Goal: Transaction & Acquisition: Purchase product/service

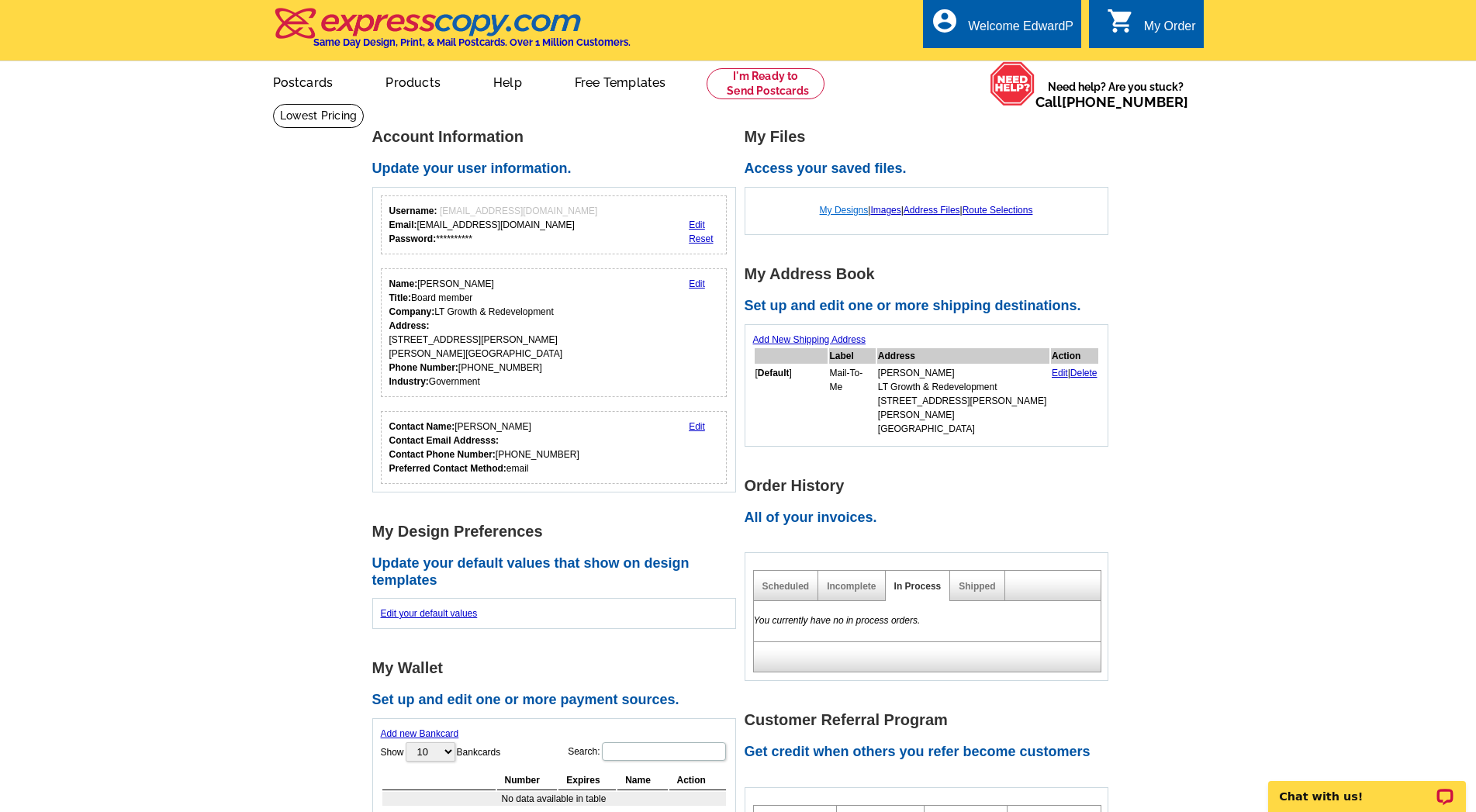
click at [839, 210] on link "My Designs" at bounding box center [845, 210] width 49 height 11
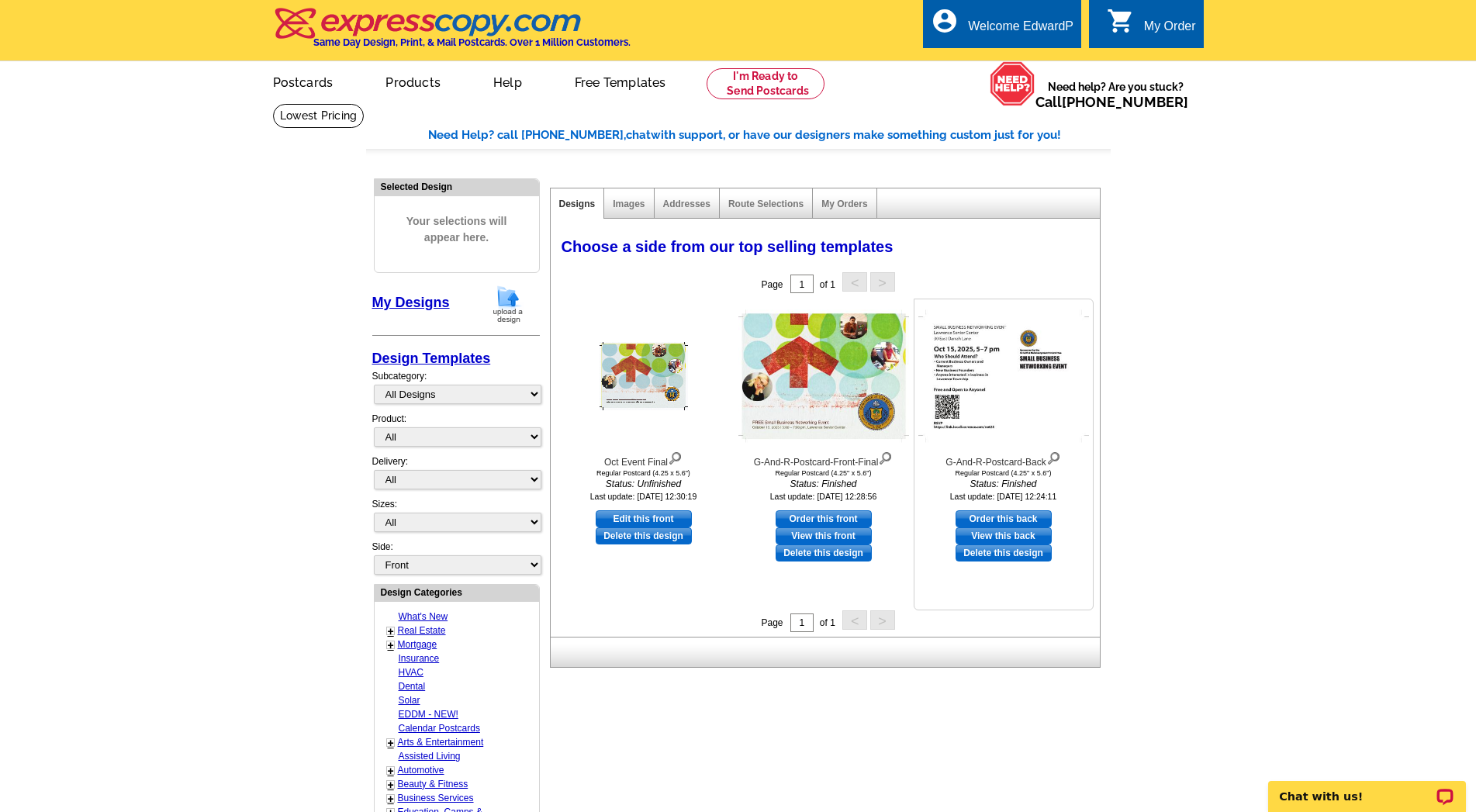
click at [1007, 383] on img at bounding box center [1004, 376] width 171 height 133
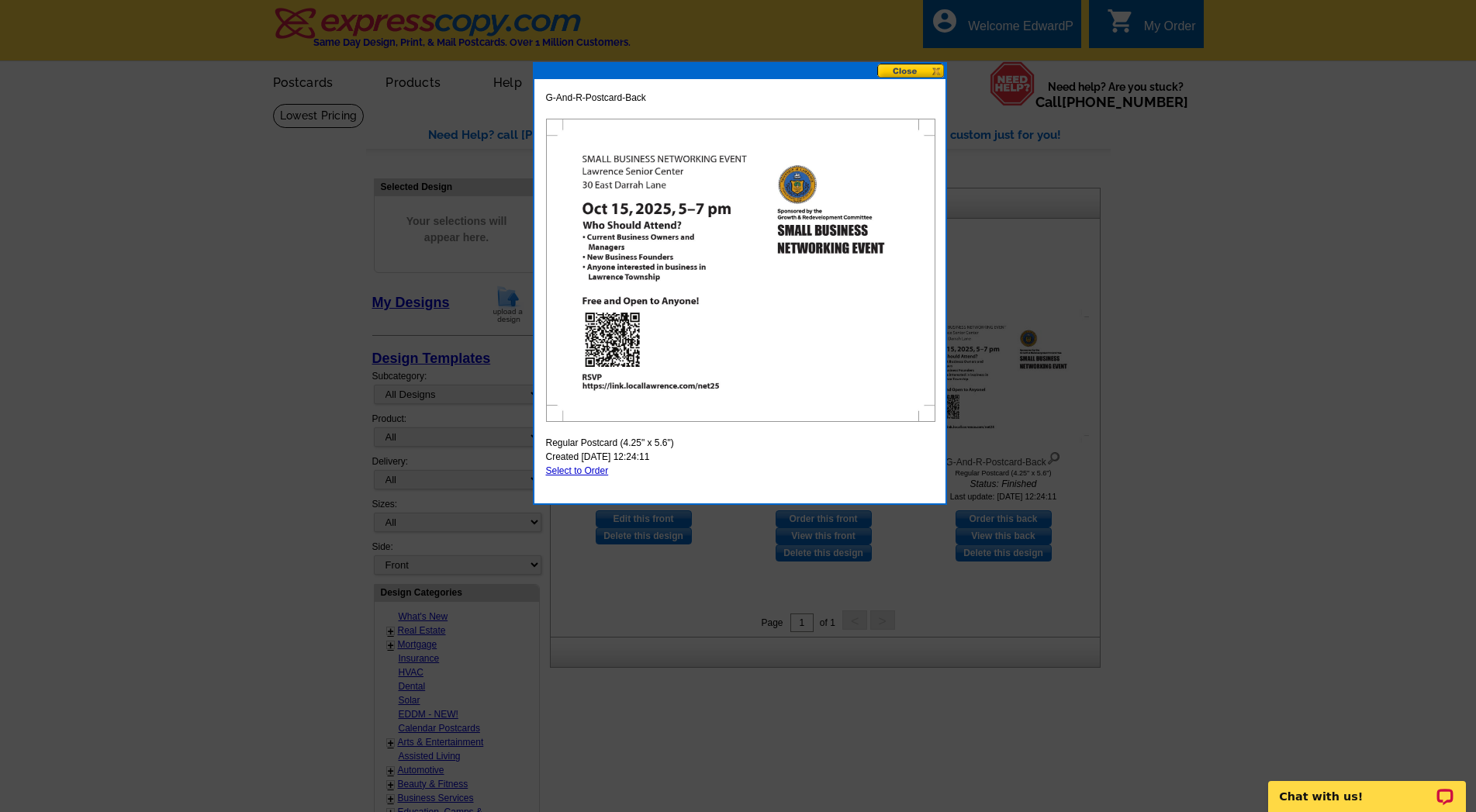
click at [571, 472] on link "Select to Order" at bounding box center [578, 470] width 63 height 11
select select "1"
select select "front"
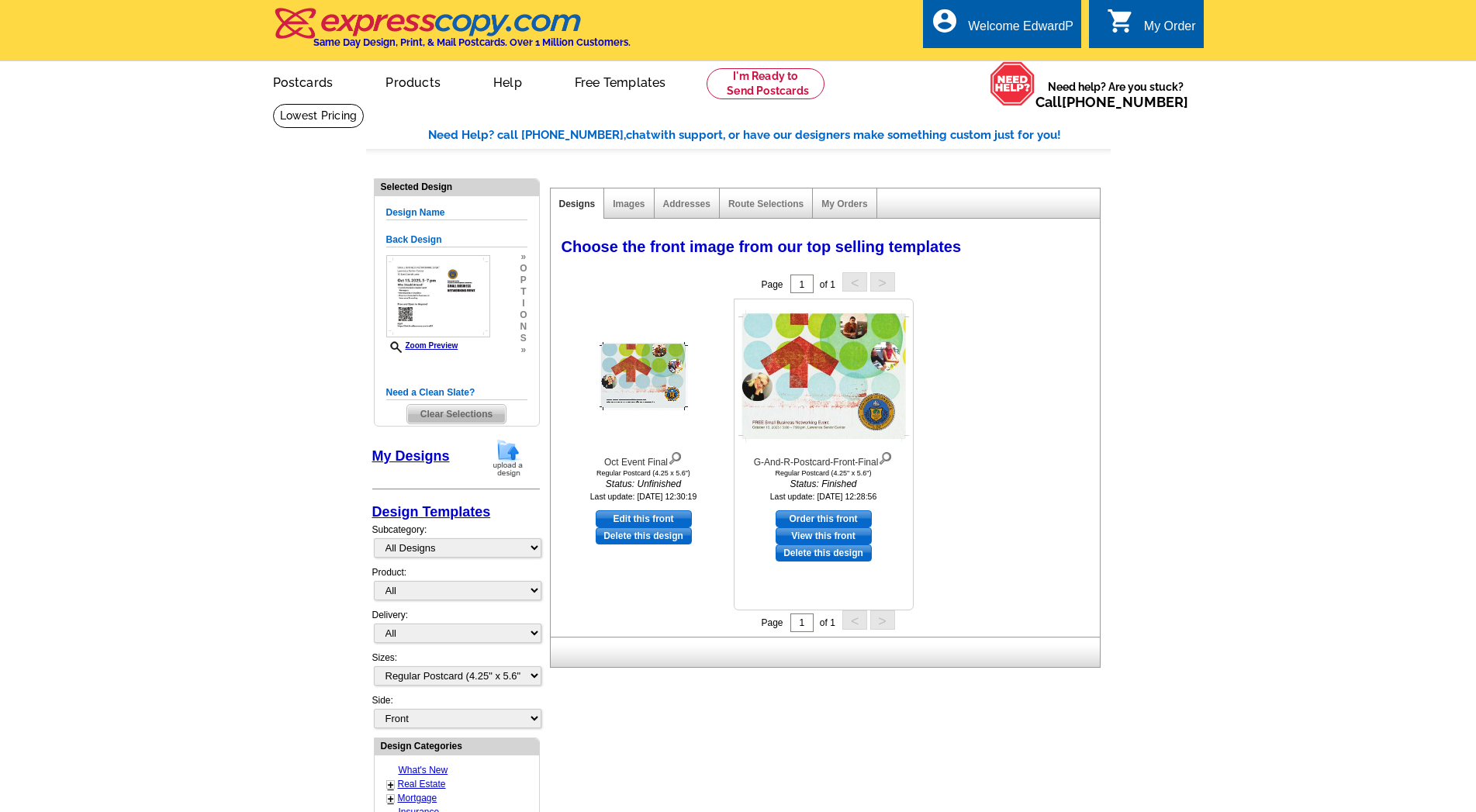
click at [845, 540] on link "View this front" at bounding box center [824, 536] width 96 height 17
click at [889, 460] on img at bounding box center [885, 457] width 14 height 17
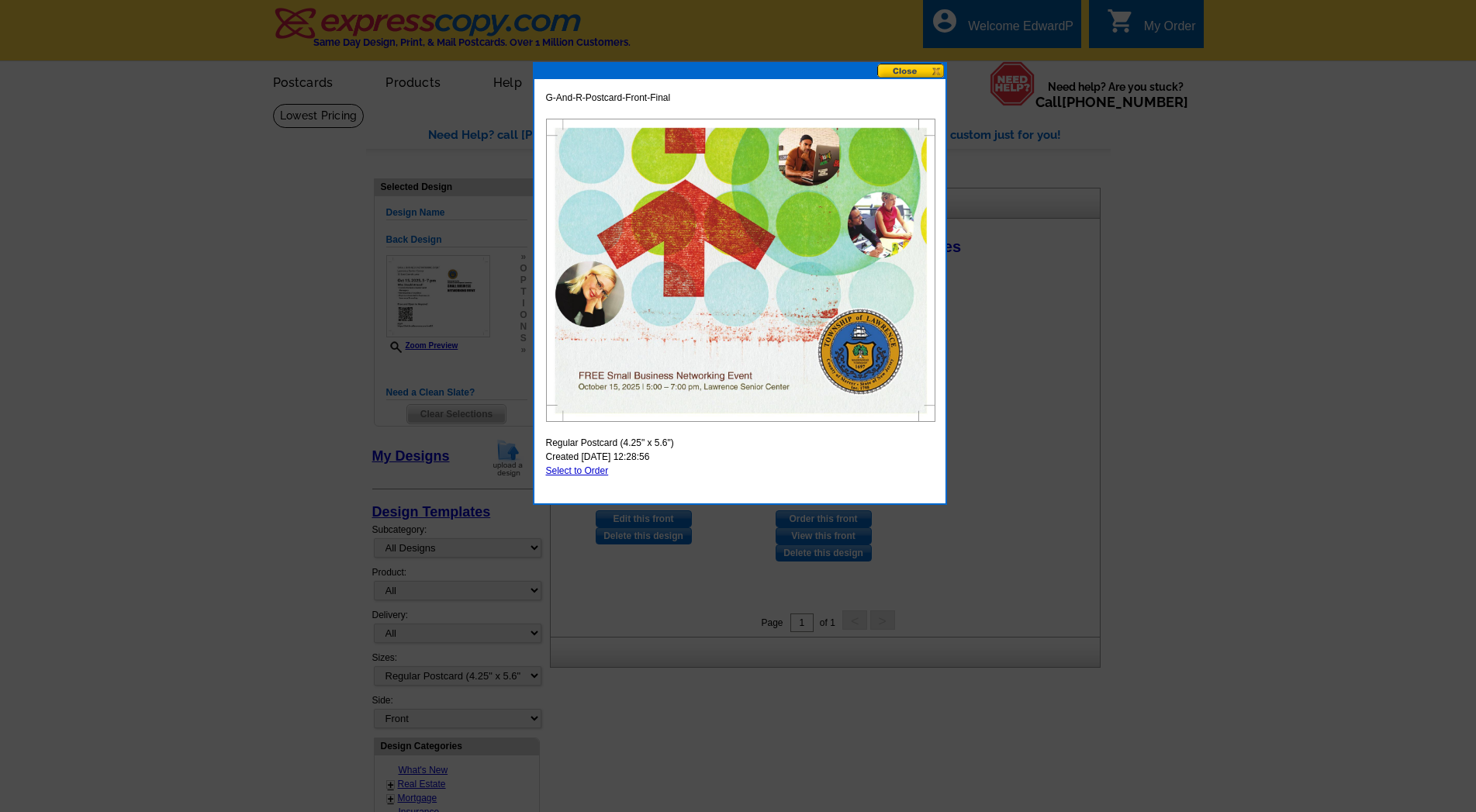
click at [905, 70] on button at bounding box center [911, 70] width 69 height 14
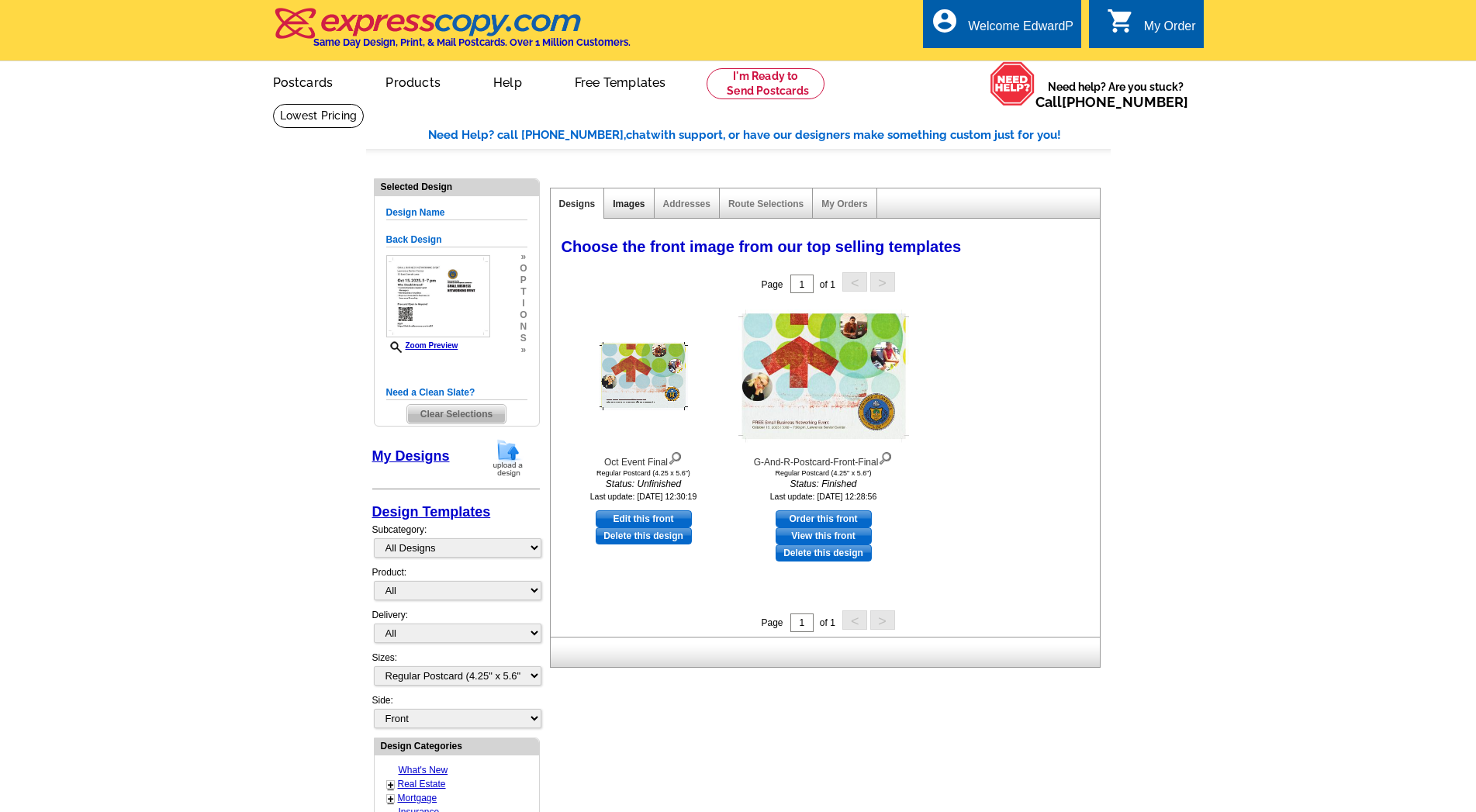
click at [628, 205] on link "Images" at bounding box center [629, 204] width 32 height 11
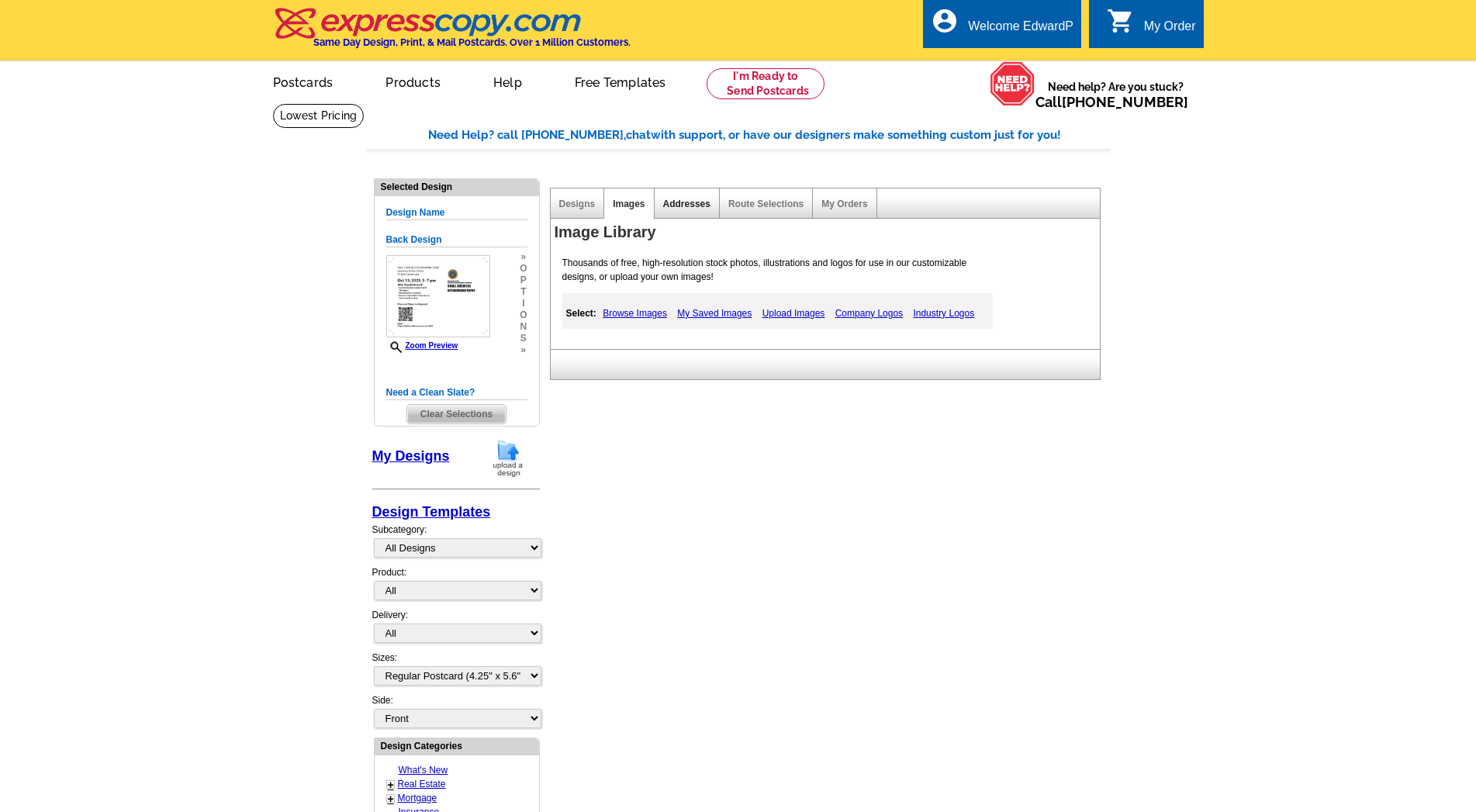
click at [680, 208] on link "Addresses" at bounding box center [687, 204] width 47 height 11
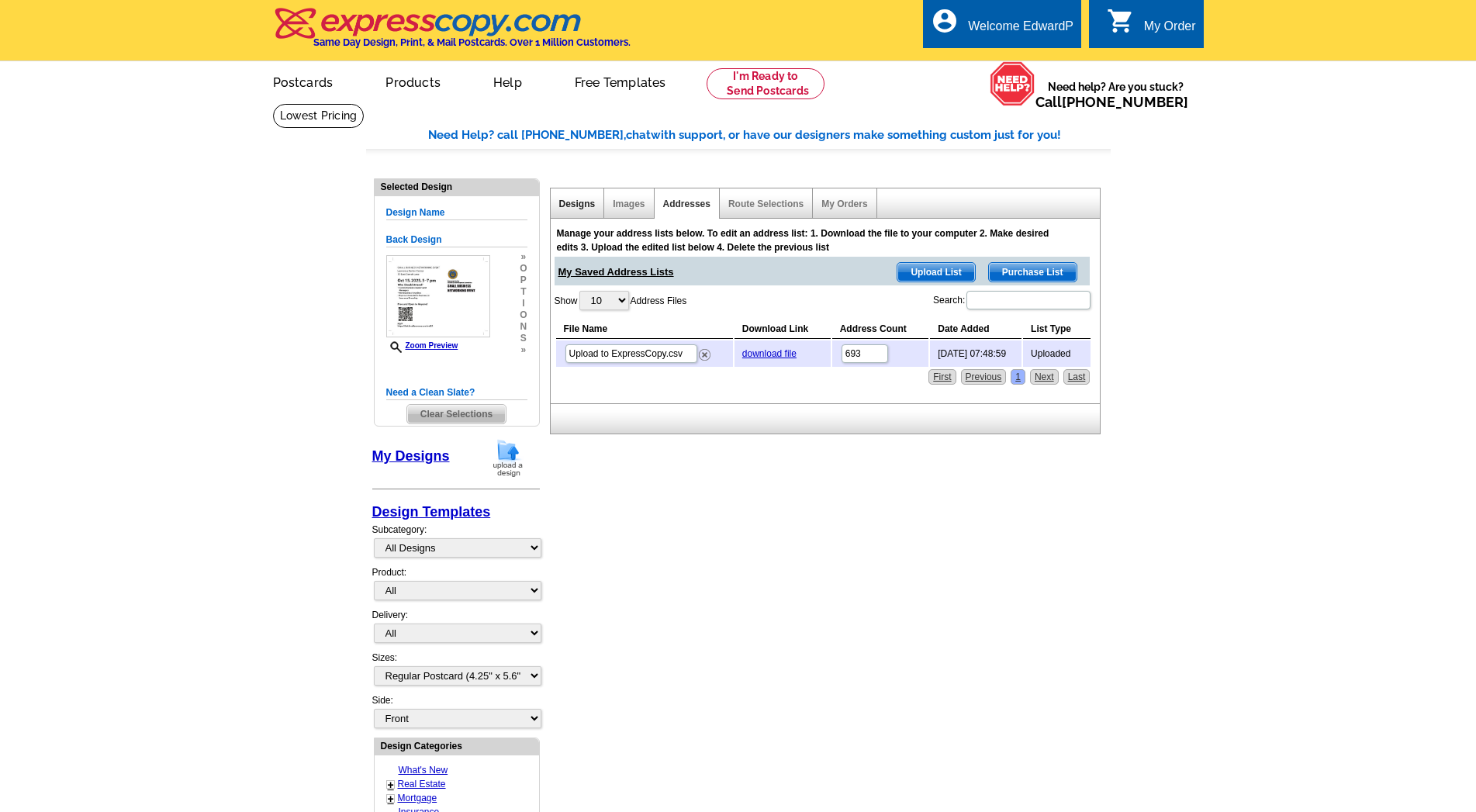
click at [580, 204] on link "Designs" at bounding box center [577, 204] width 36 height 11
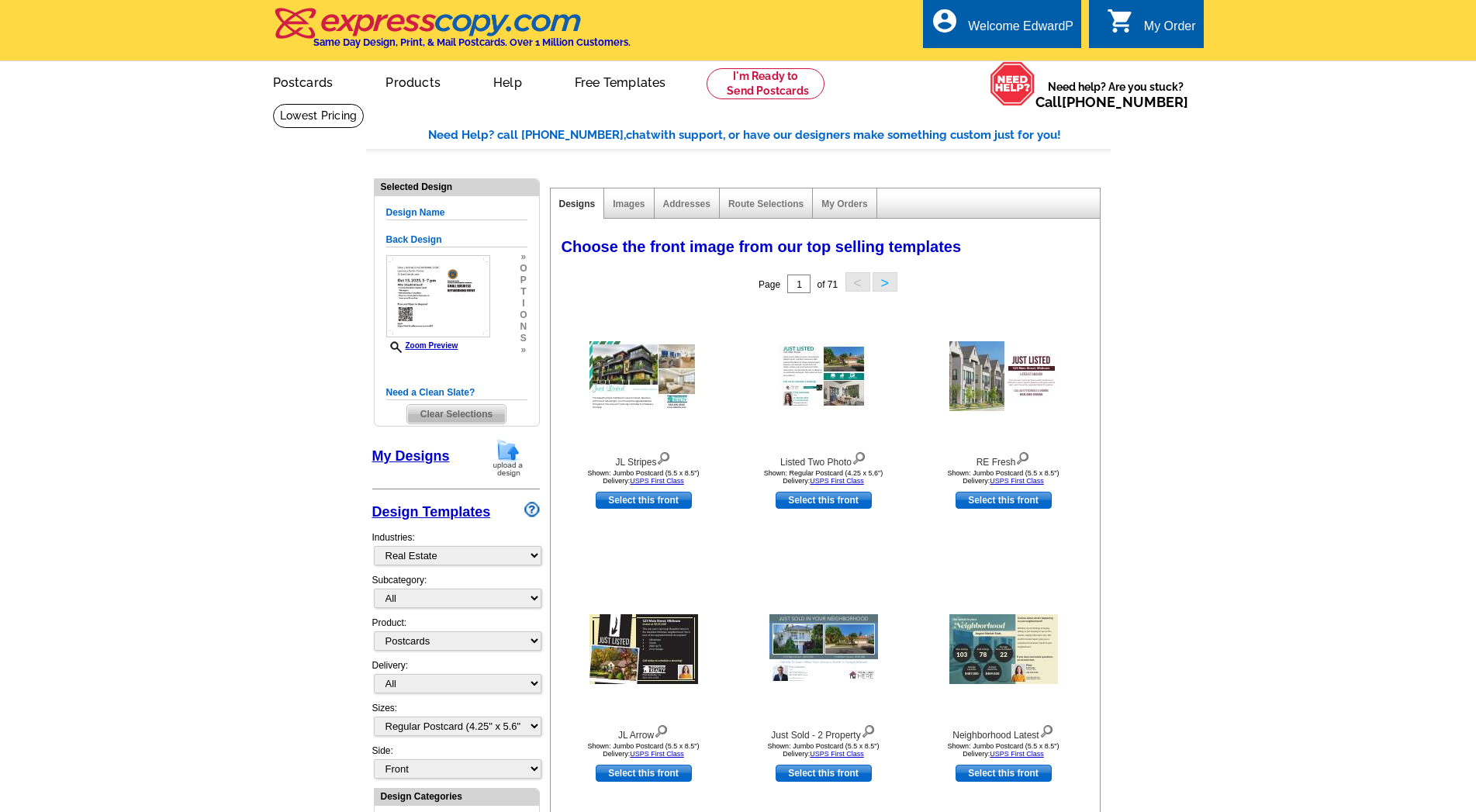
select select "785"
select select "1"
click at [464, 294] on img at bounding box center [439, 296] width 105 height 82
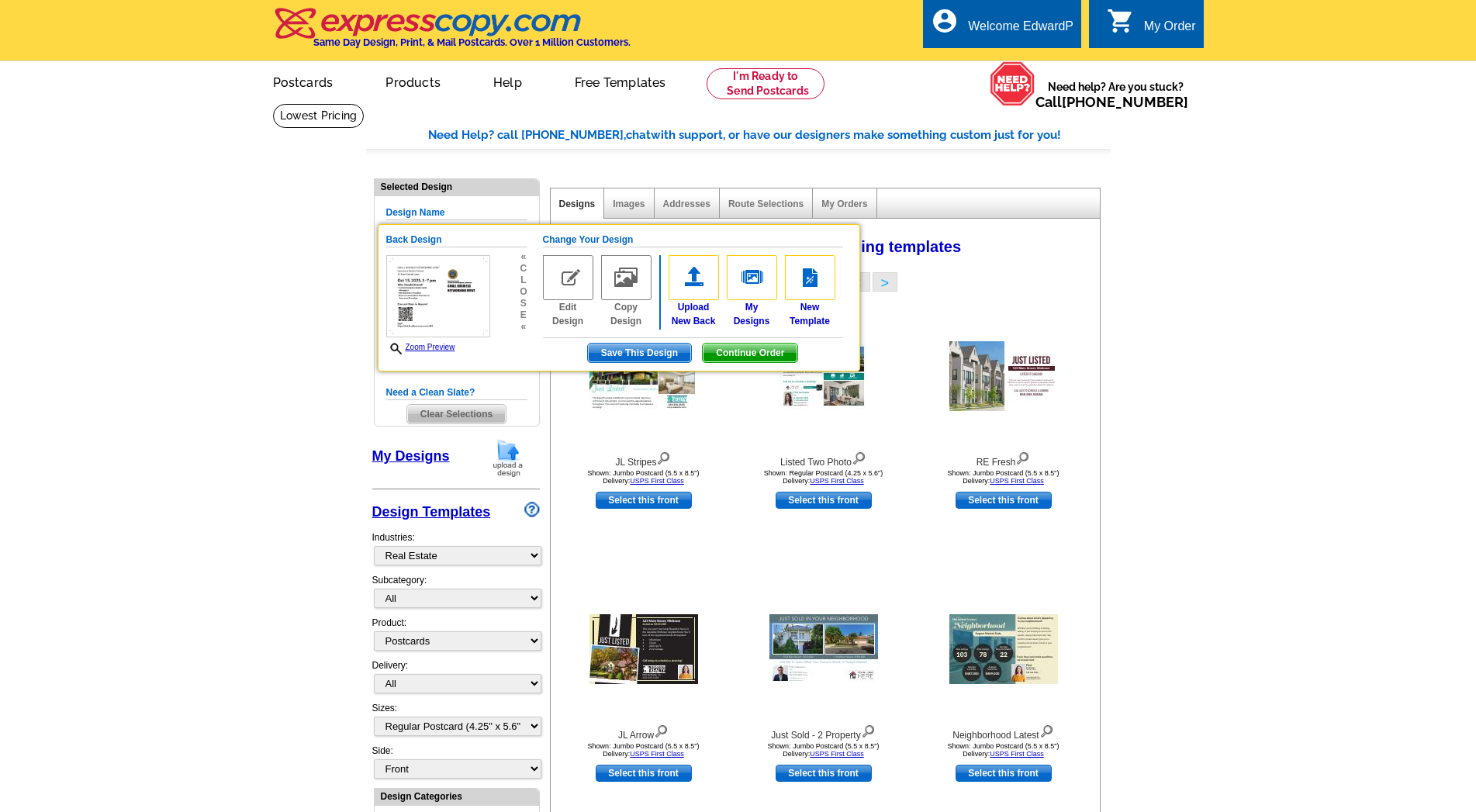
click at [294, 292] on main "Need Help? call 800-260-5887, chat with support, or have our designers make som…" at bounding box center [738, 757] width 1476 height 1308
click at [637, 353] on span "Save This Design" at bounding box center [639, 353] width 103 height 19
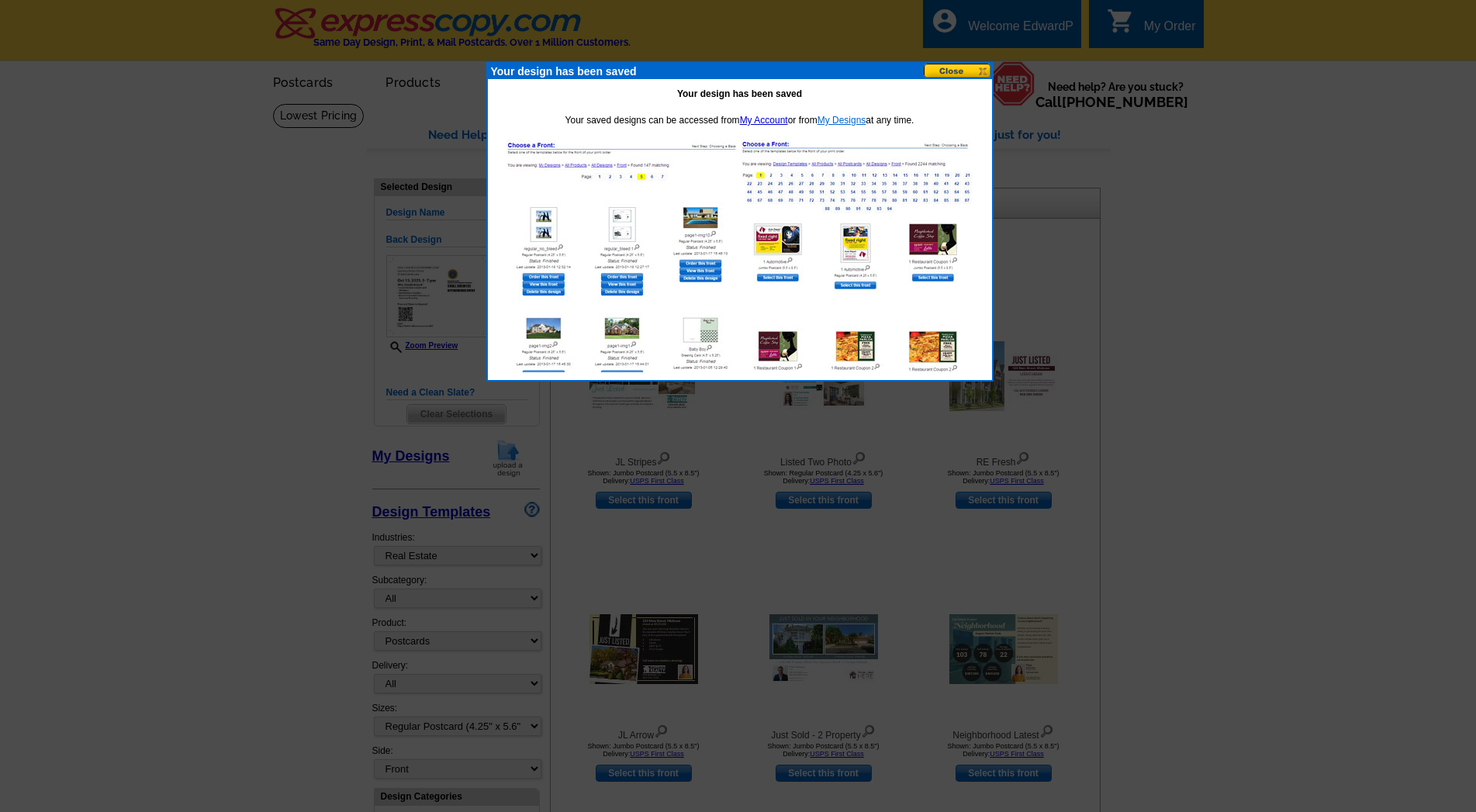
click at [840, 118] on link "My Designs" at bounding box center [842, 120] width 49 height 11
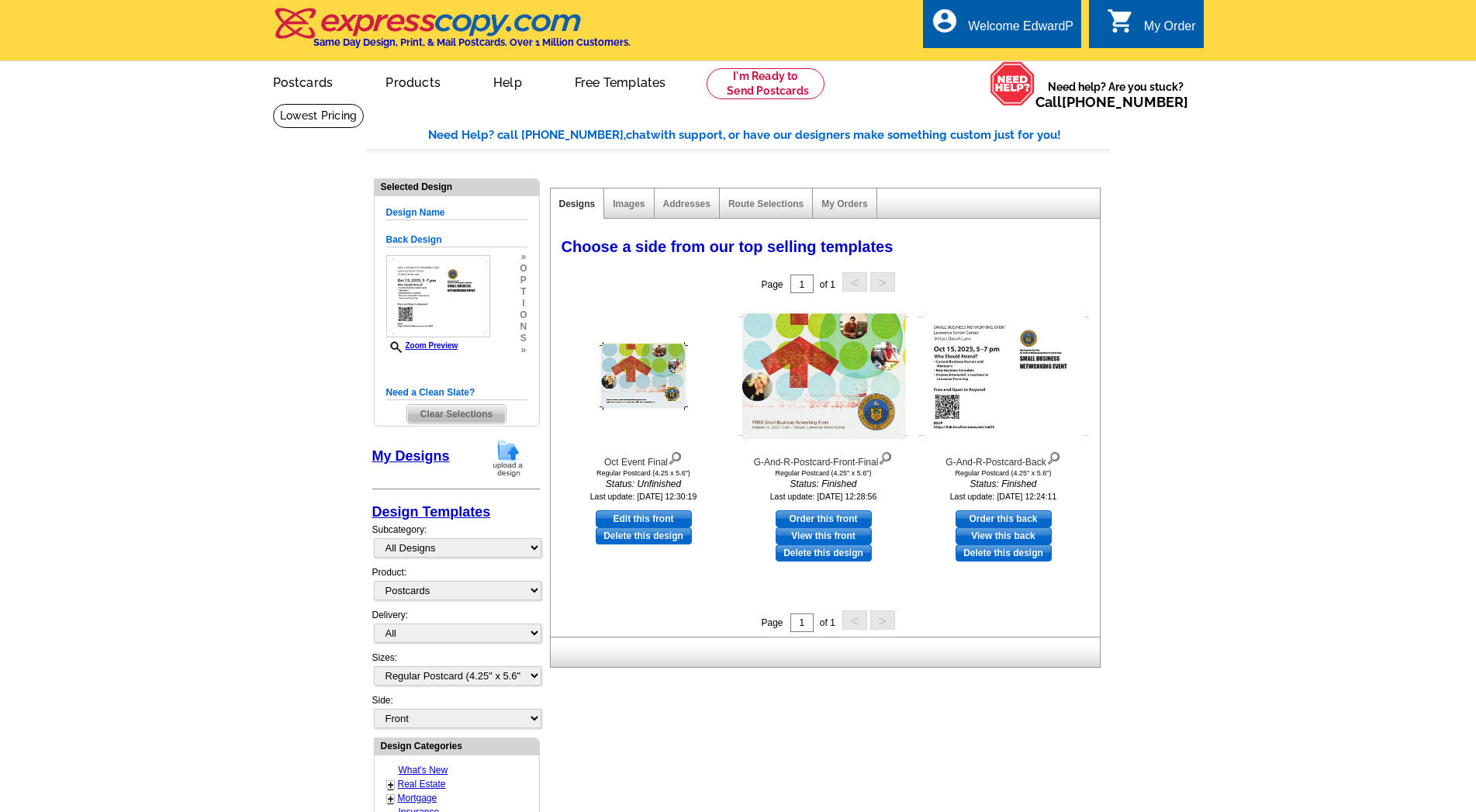
select select "1"
click at [825, 518] on link "Order this front" at bounding box center [824, 519] width 96 height 17
select select "back"
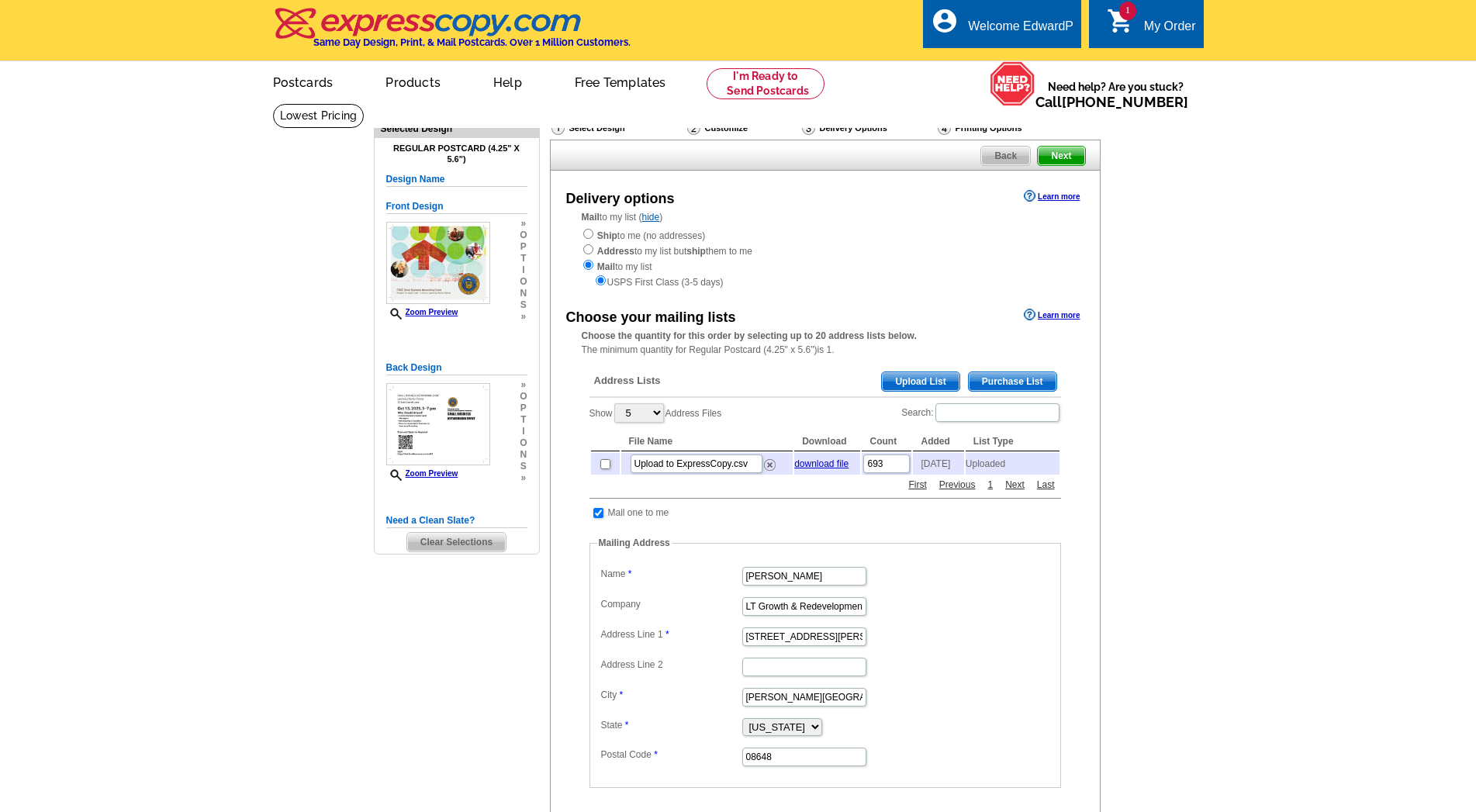
click at [593, 130] on div "Select Design" at bounding box center [617, 129] width 136 height 19
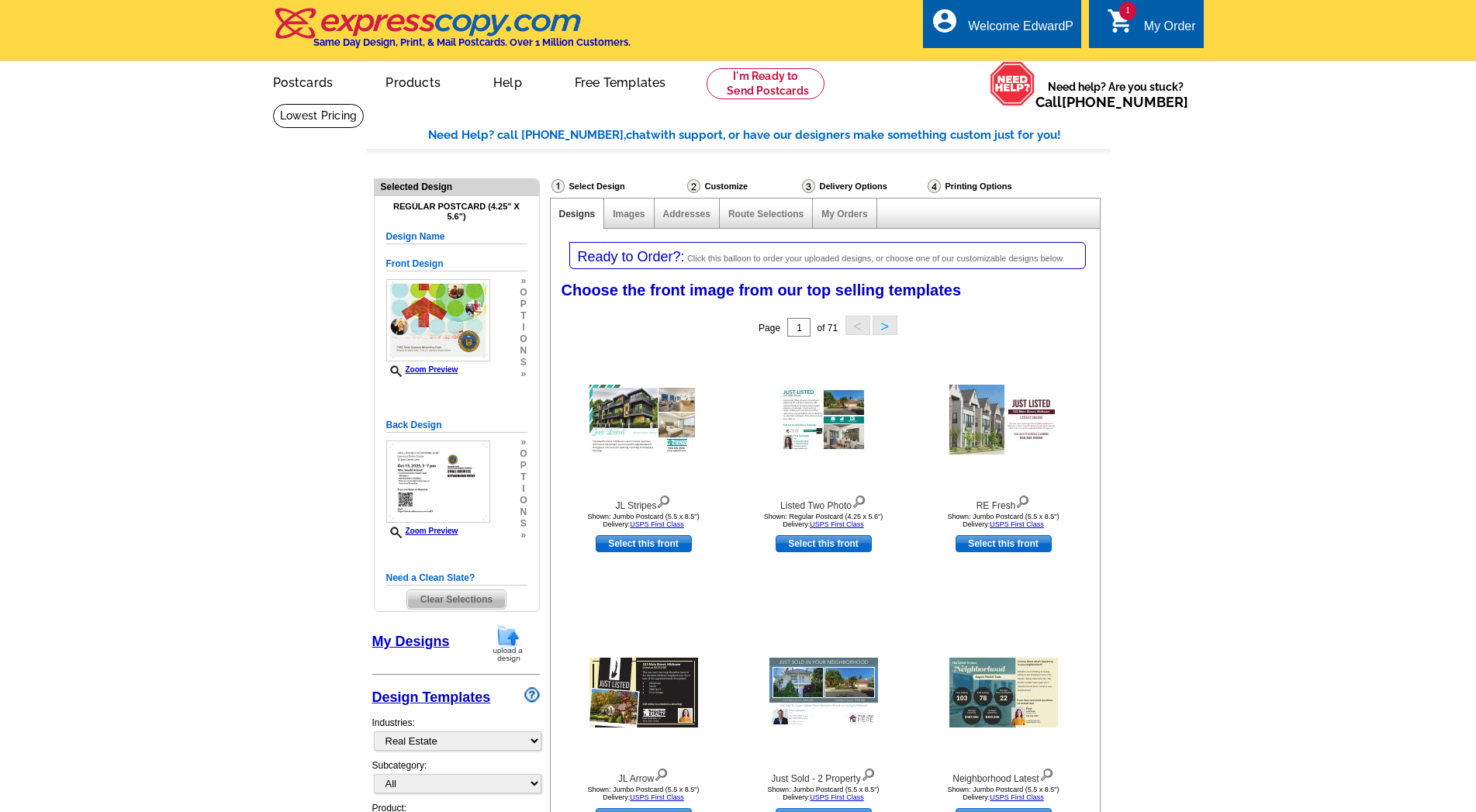
select select "785"
select select "1"
click at [429, 239] on h5 "Design Name" at bounding box center [457, 236] width 141 height 14
click at [400, 645] on link "My Designs" at bounding box center [411, 641] width 78 height 15
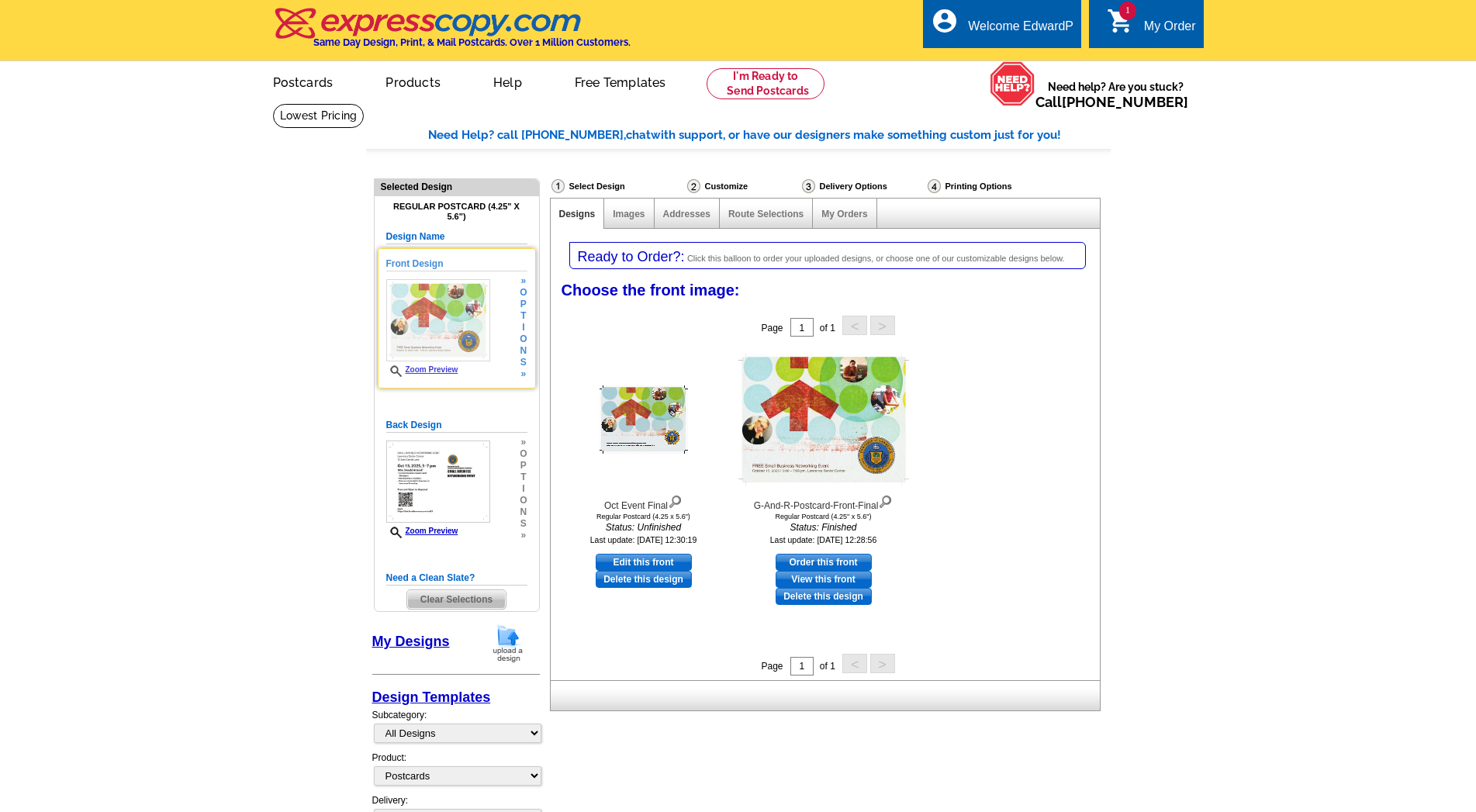
click at [440, 371] on link "Zoom Preview" at bounding box center [422, 370] width 72 height 8
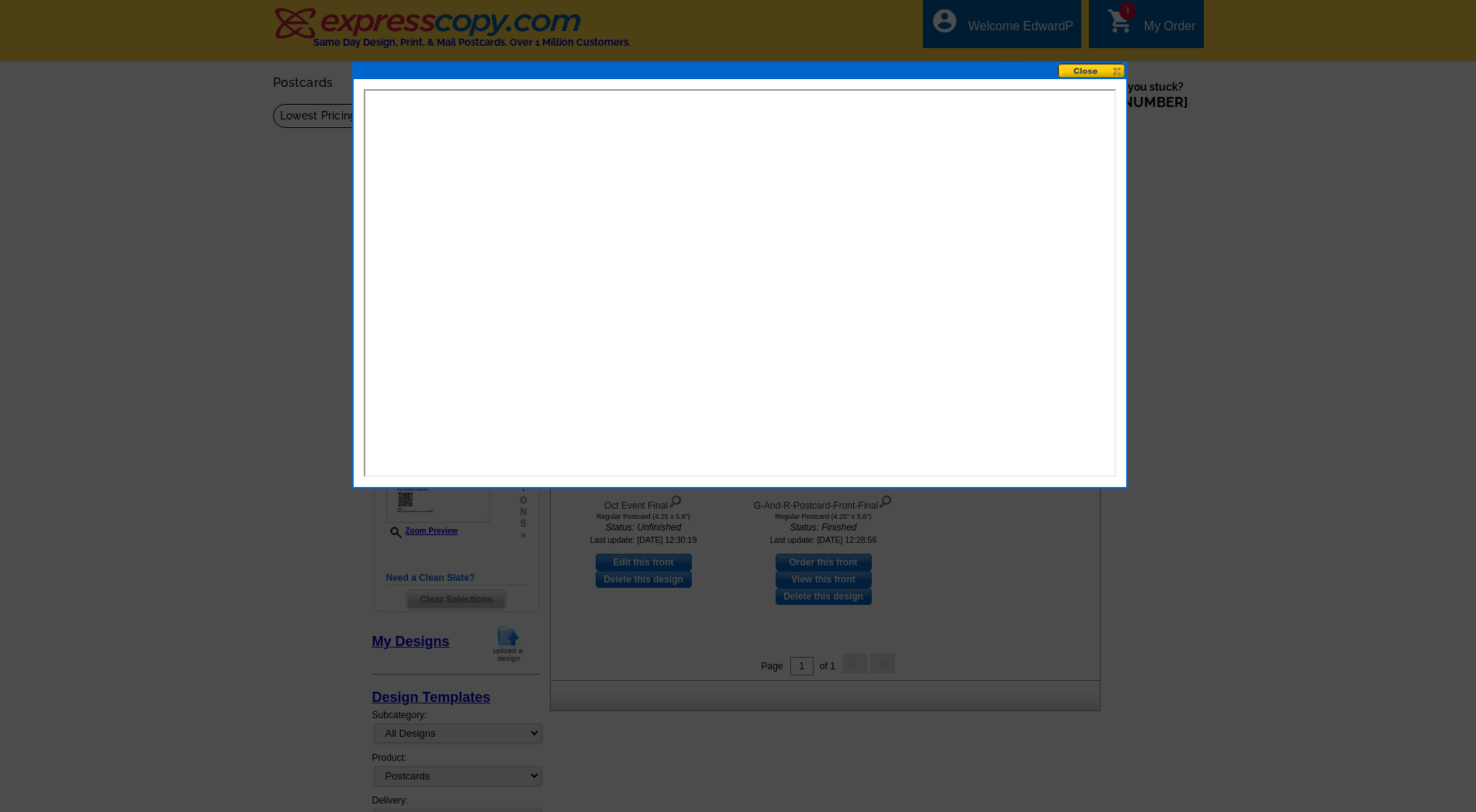
click at [1089, 70] on button at bounding box center [1092, 70] width 69 height 14
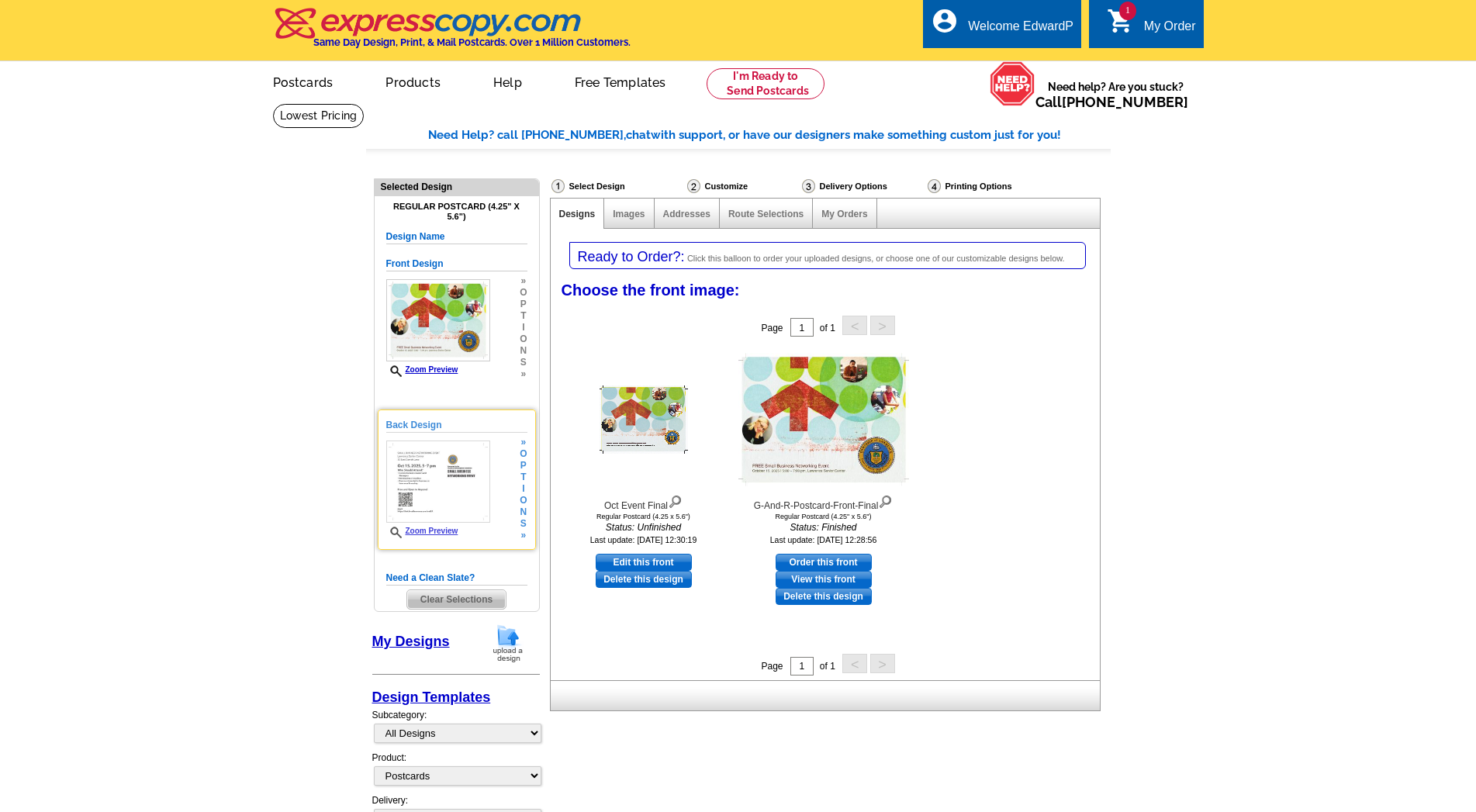
click at [420, 477] on img at bounding box center [439, 481] width 105 height 82
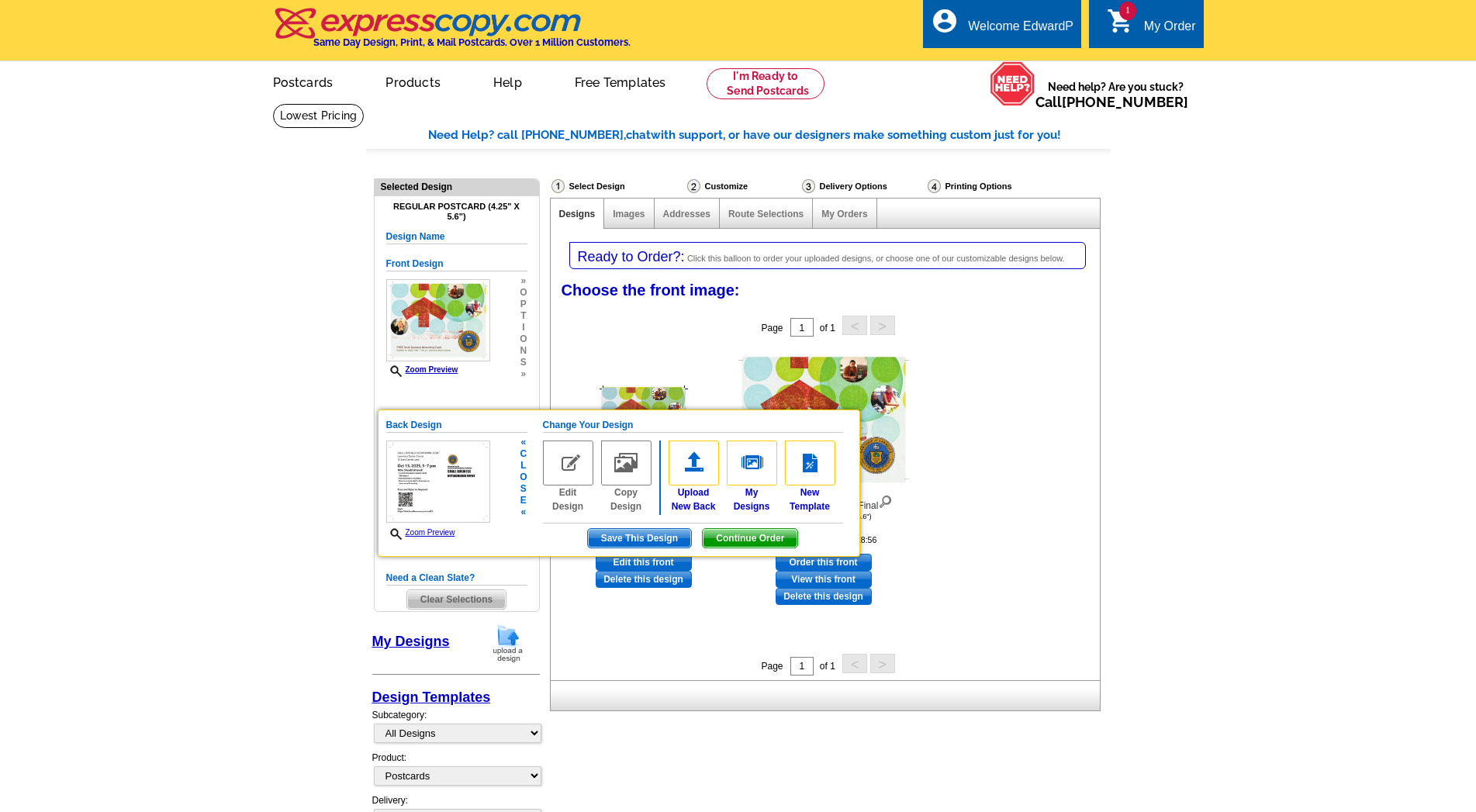
click at [528, 480] on div "Back Design Zoom Preview « c l o s e « Change Your Design Edit Design Copy Desi…" at bounding box center [619, 483] width 483 height 147
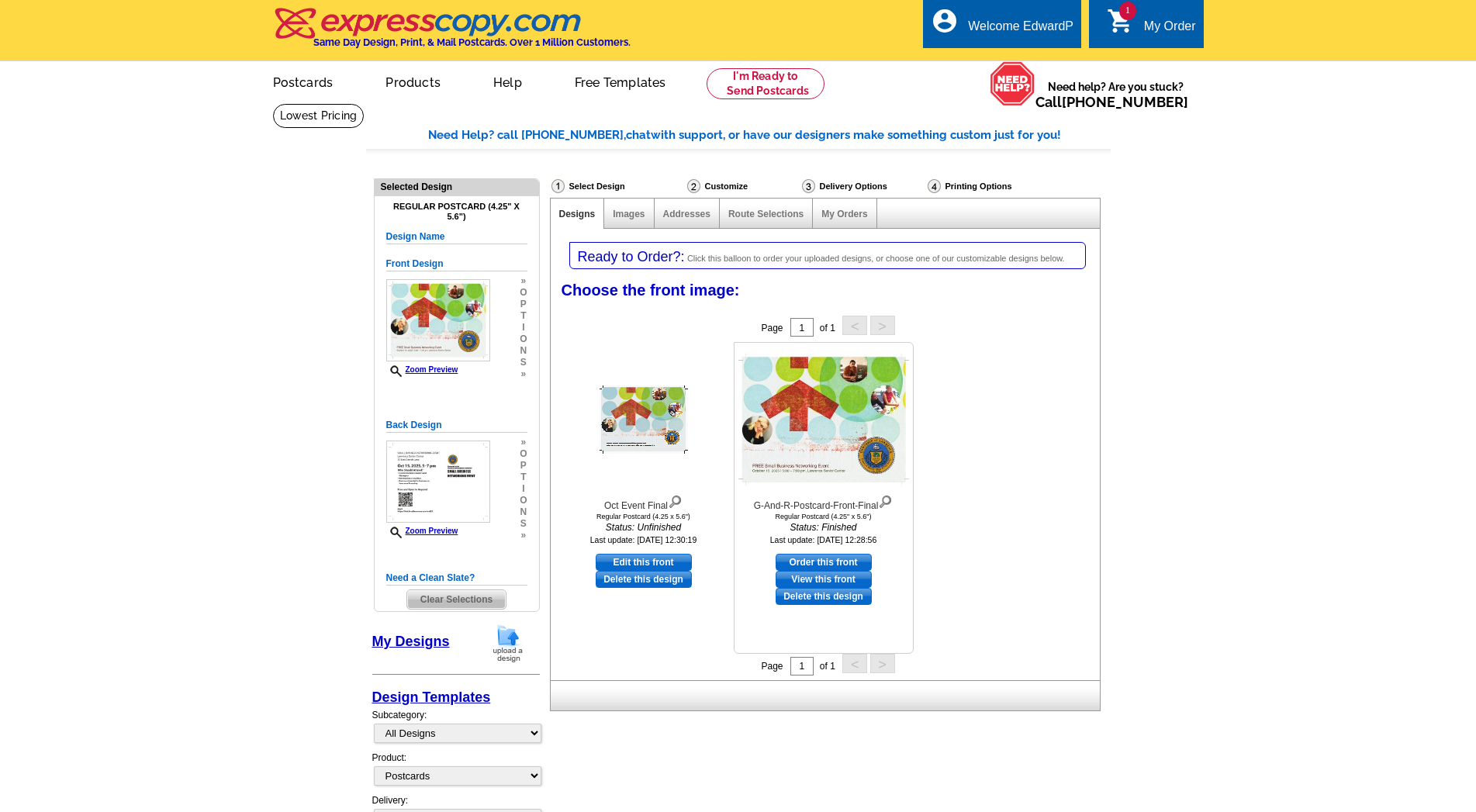
click at [827, 561] on link "Order this front" at bounding box center [824, 562] width 96 height 17
select select "back"
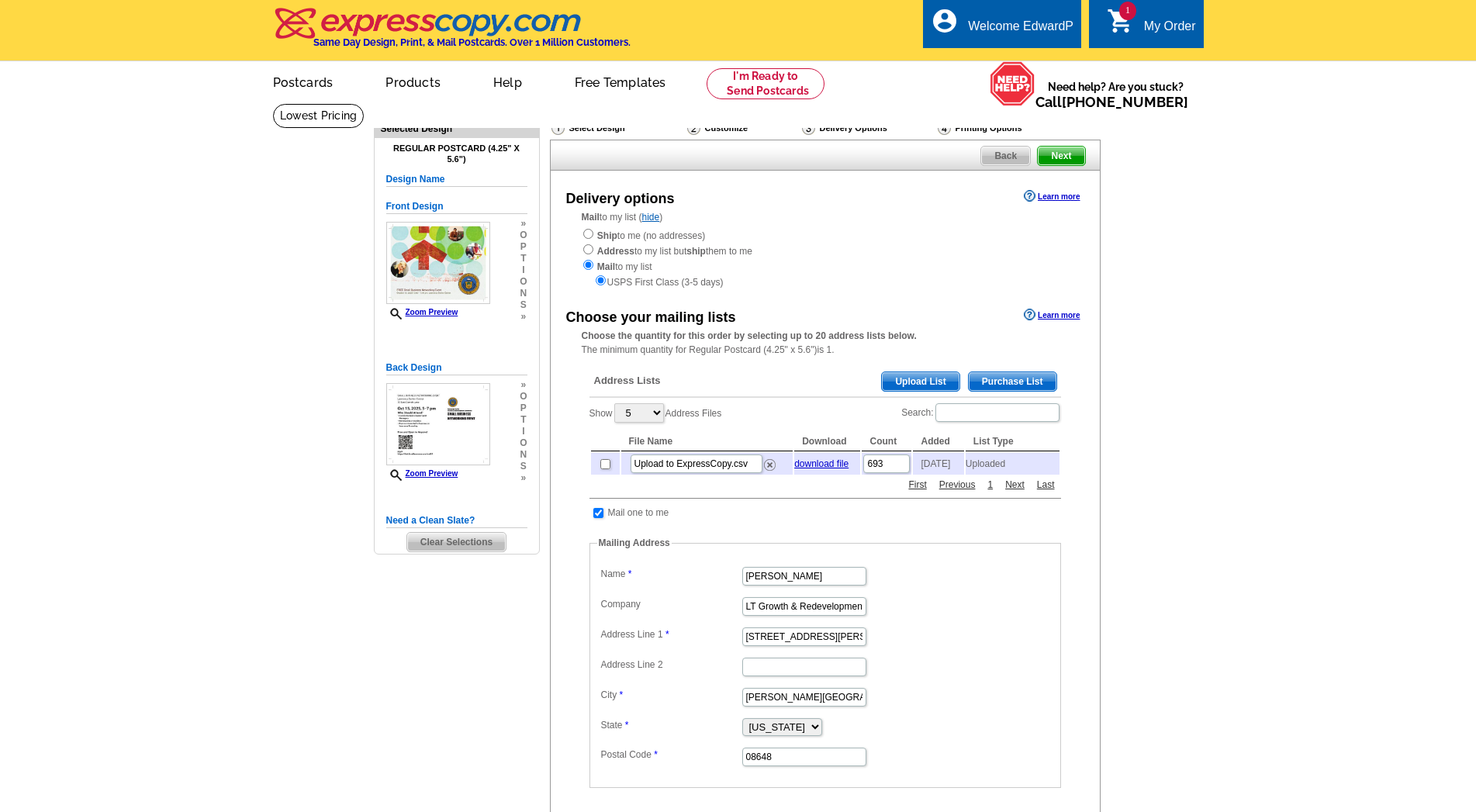
click at [925, 380] on span "Upload List" at bounding box center [920, 381] width 77 height 19
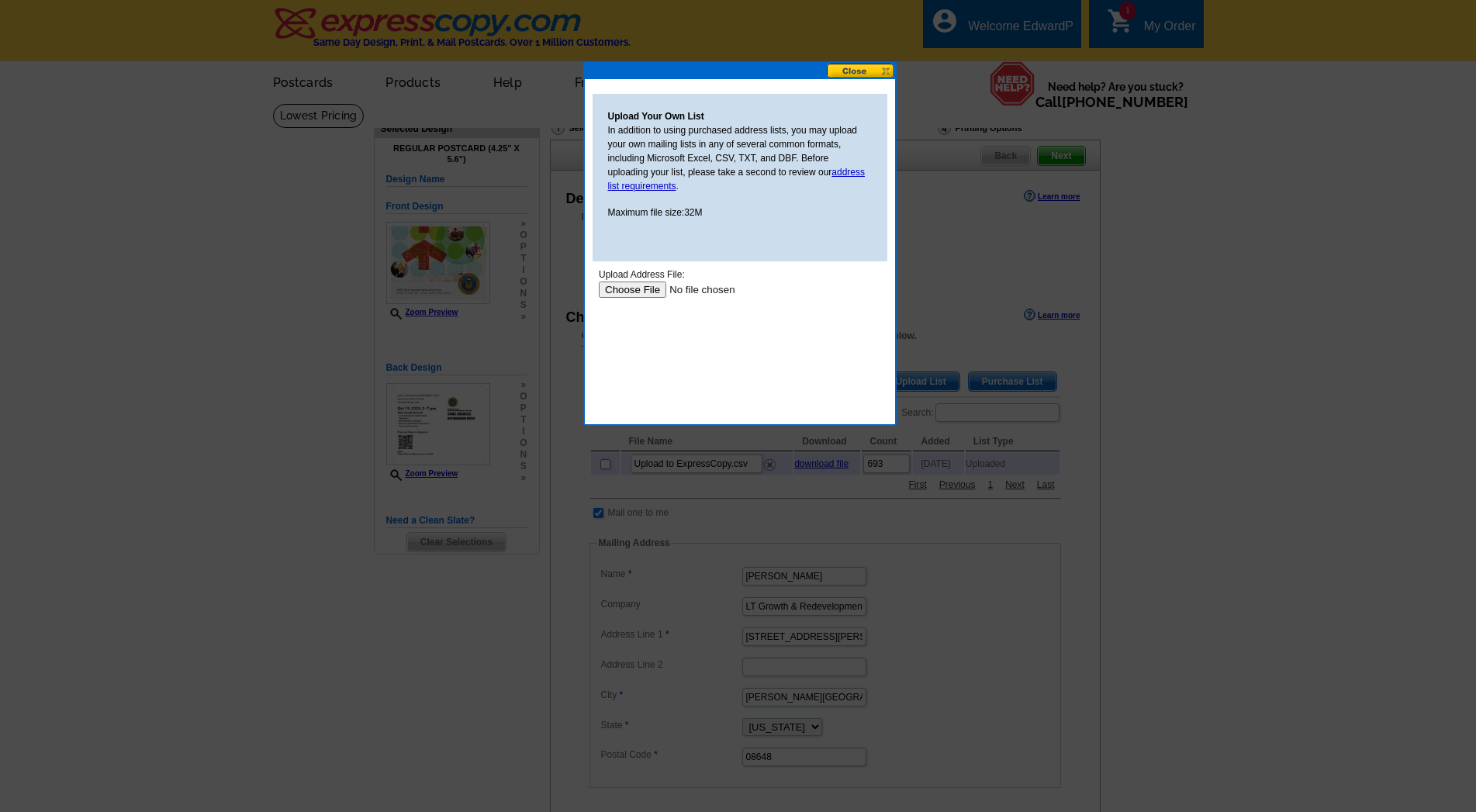
click at [853, 68] on button at bounding box center [861, 70] width 69 height 14
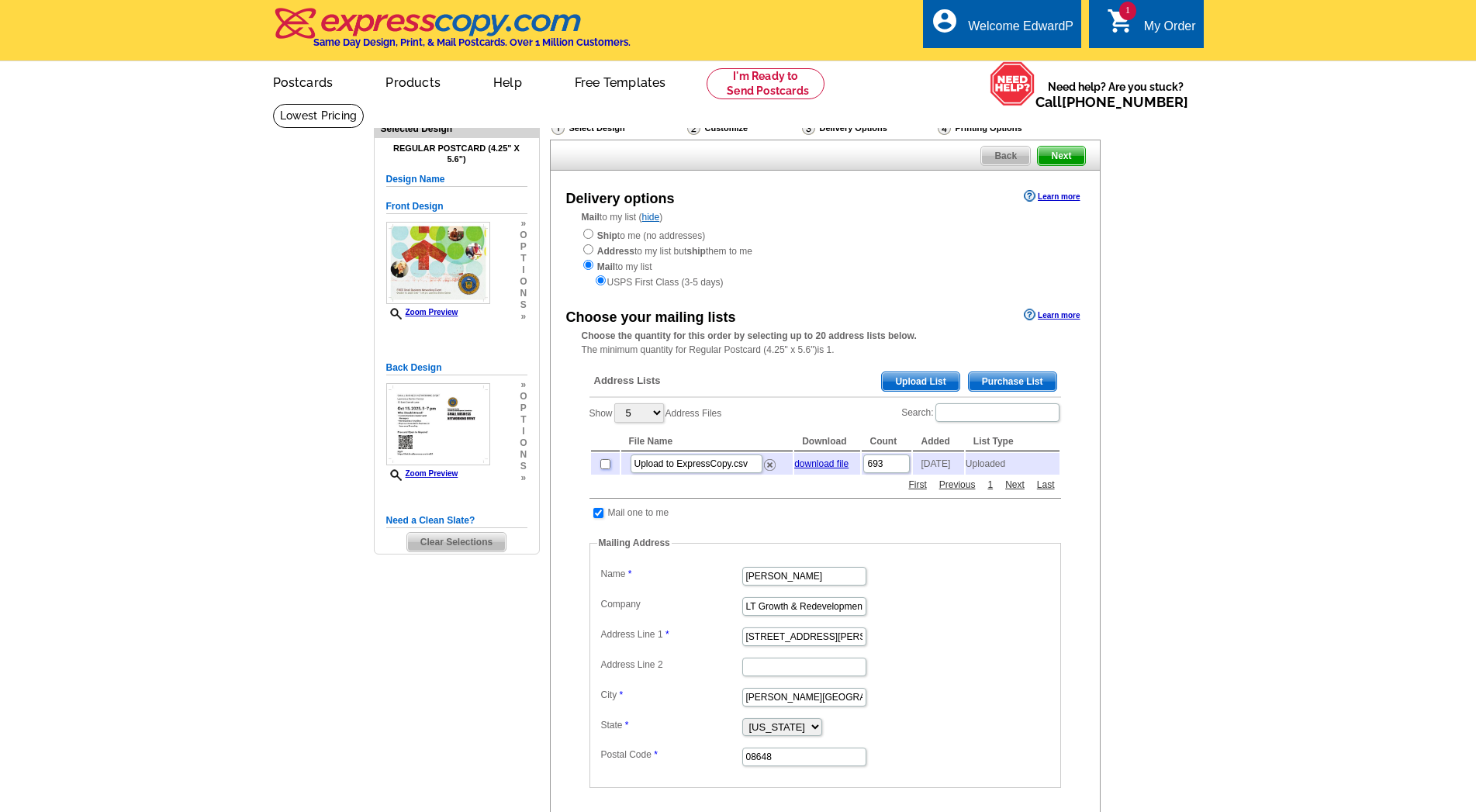
click at [605, 464] on input "checkbox" at bounding box center [606, 464] width 10 height 10
checkbox input "true"
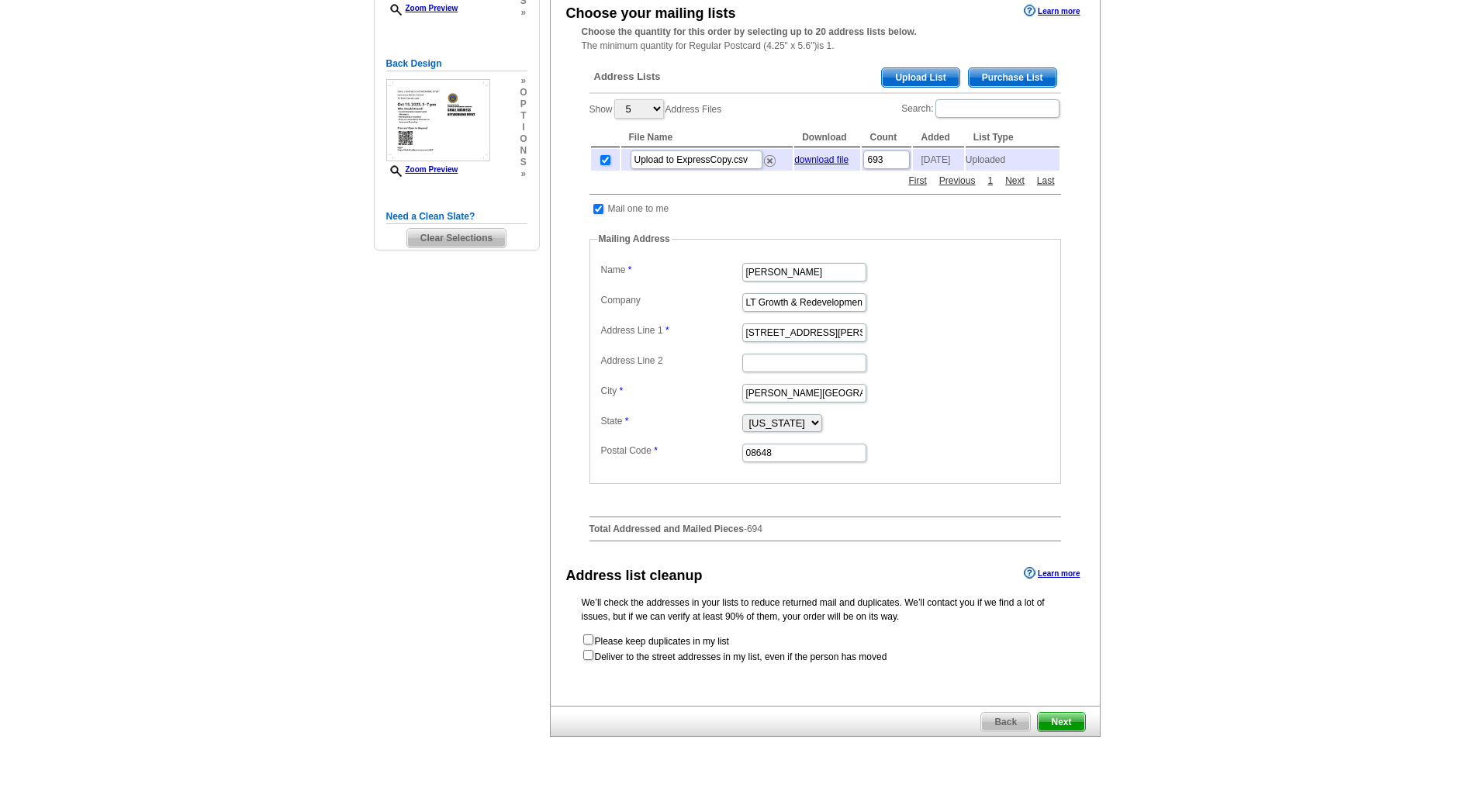
scroll to position [306, 0]
click at [1059, 717] on span "Next" at bounding box center [1061, 720] width 47 height 19
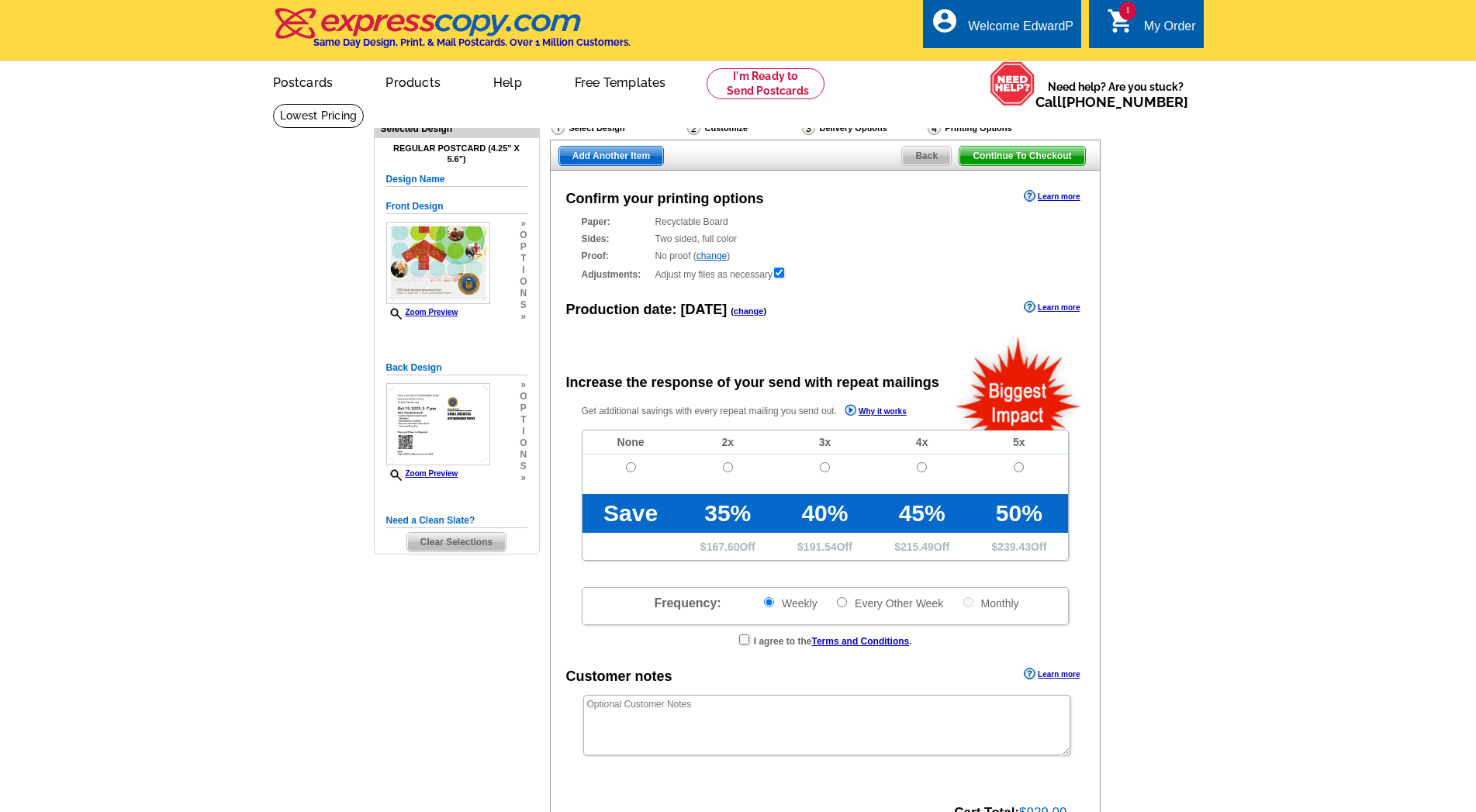
radio input "false"
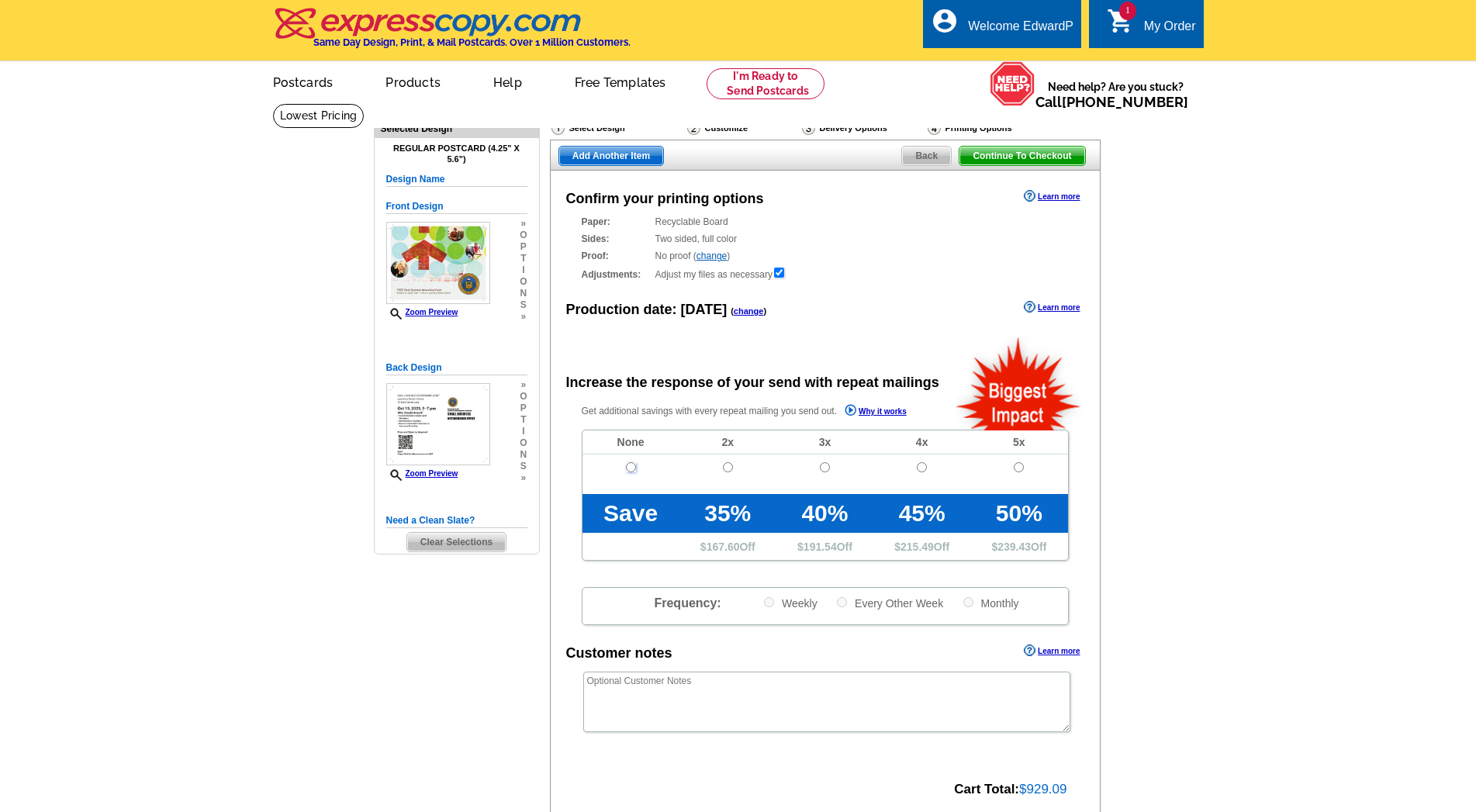
click at [631, 470] on input "radio" at bounding box center [631, 468] width 10 height 10
radio input "true"
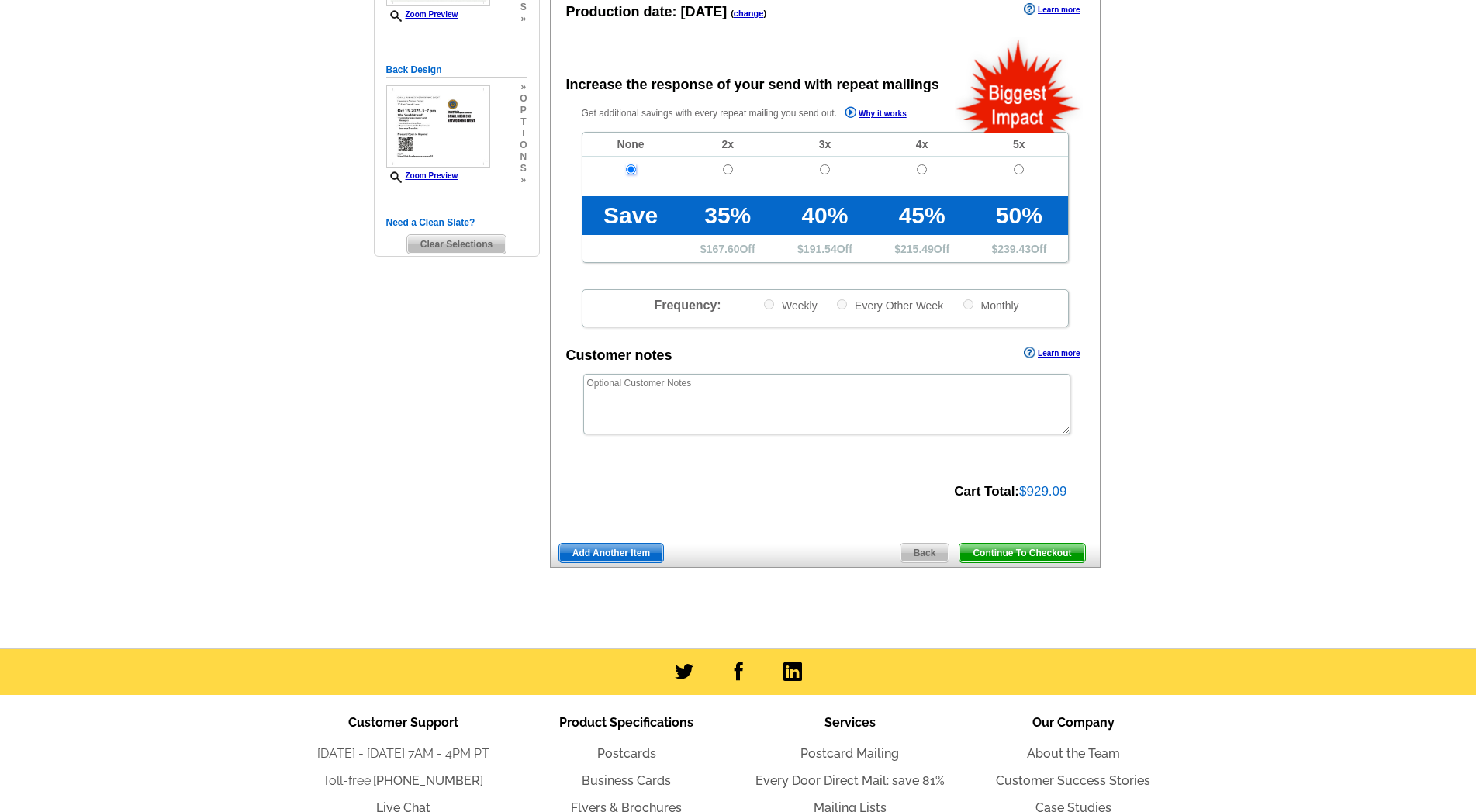
scroll to position [296, 0]
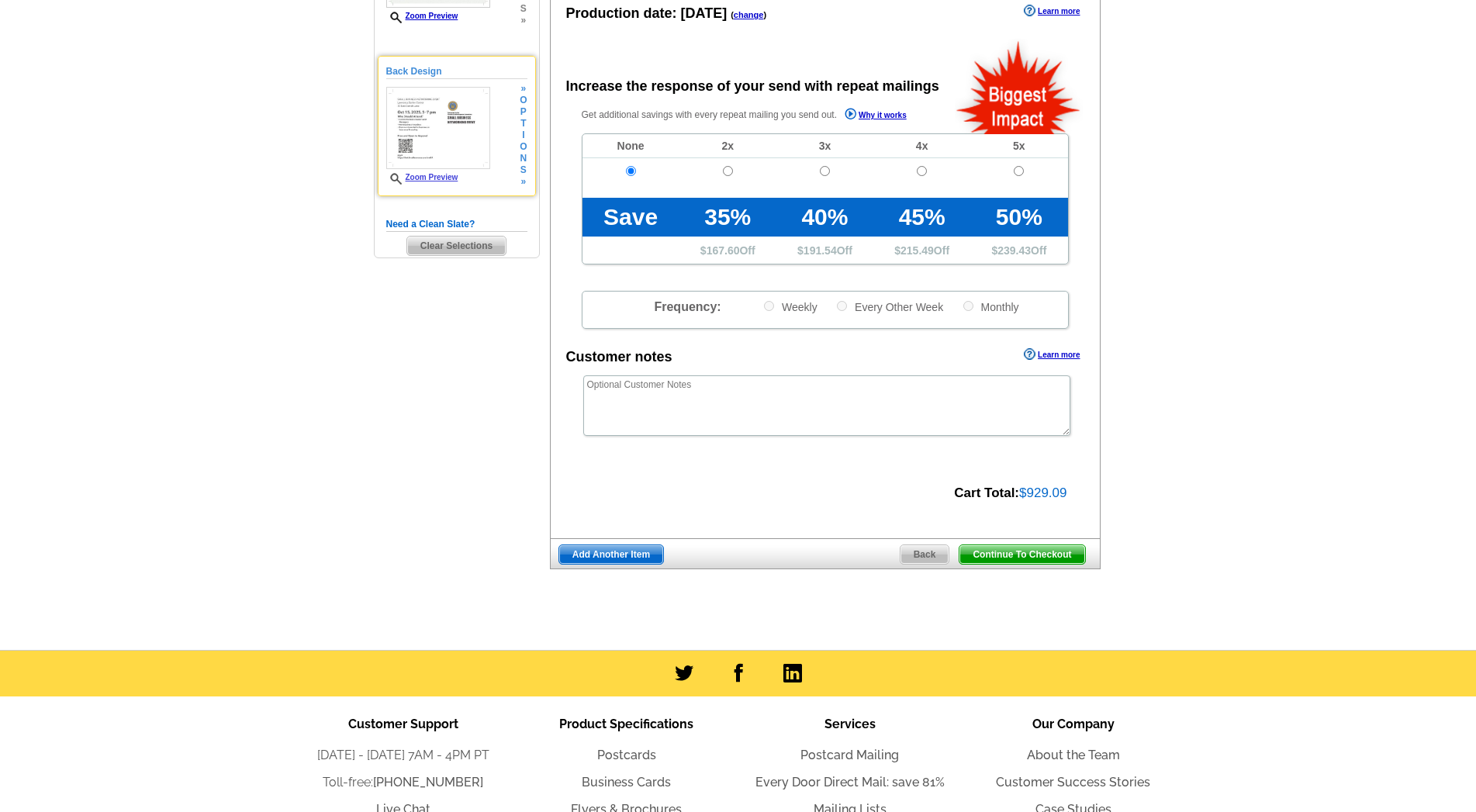
click at [431, 177] on link "Zoom Preview" at bounding box center [422, 178] width 72 height 8
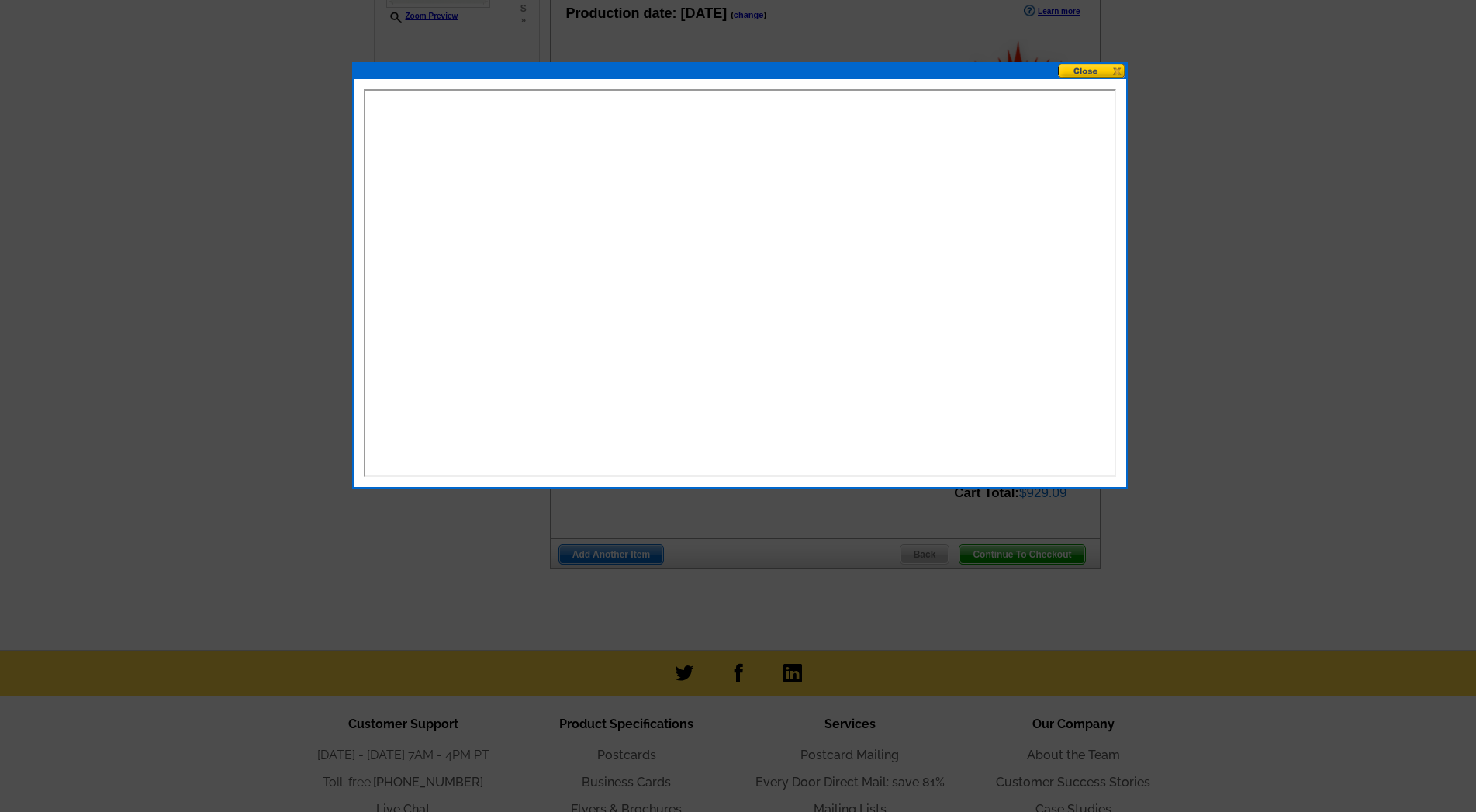
click at [1086, 68] on button at bounding box center [1092, 70] width 69 height 14
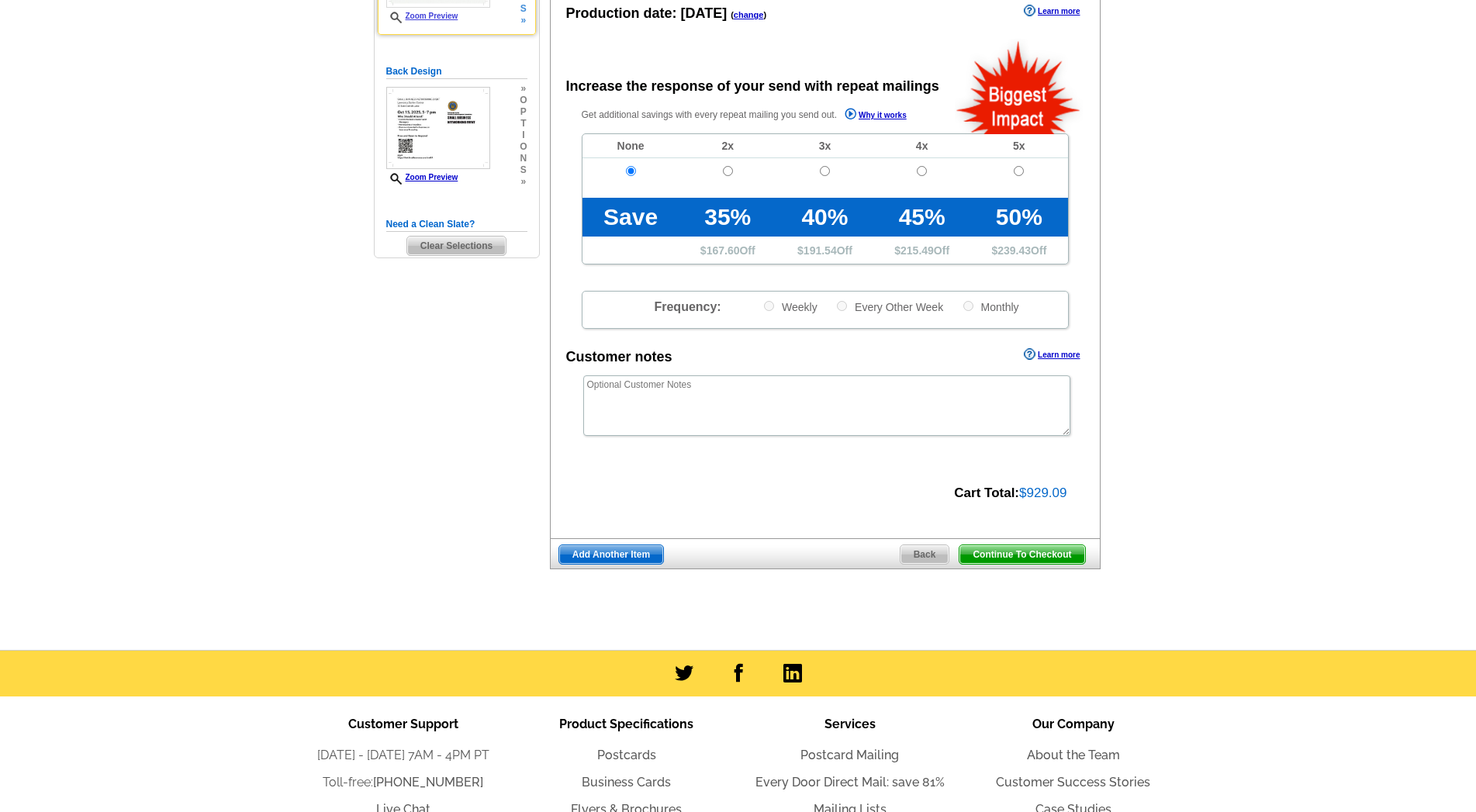
click at [425, 15] on link "Zoom Preview" at bounding box center [422, 16] width 72 height 8
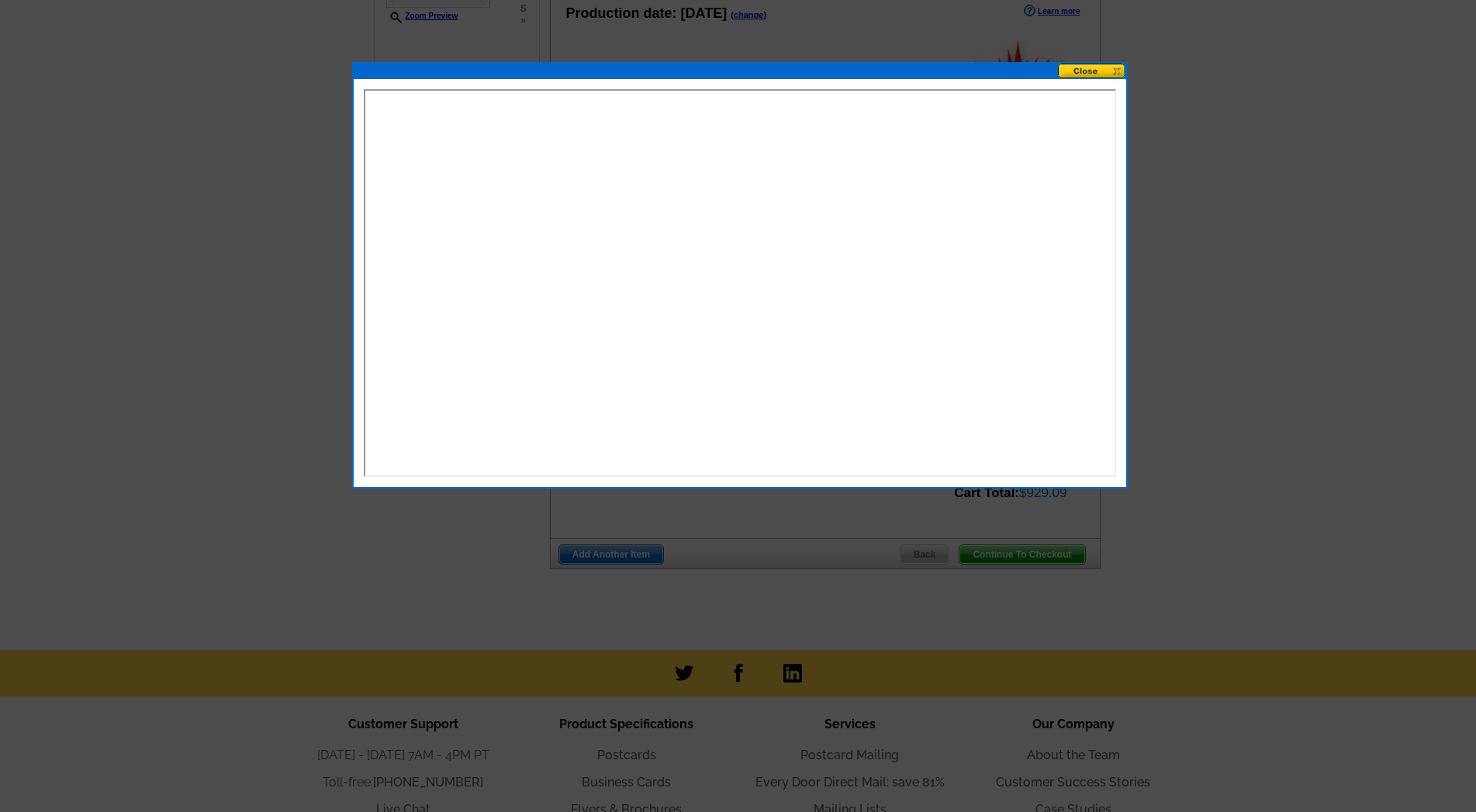
click at [1084, 75] on button at bounding box center [1092, 70] width 69 height 14
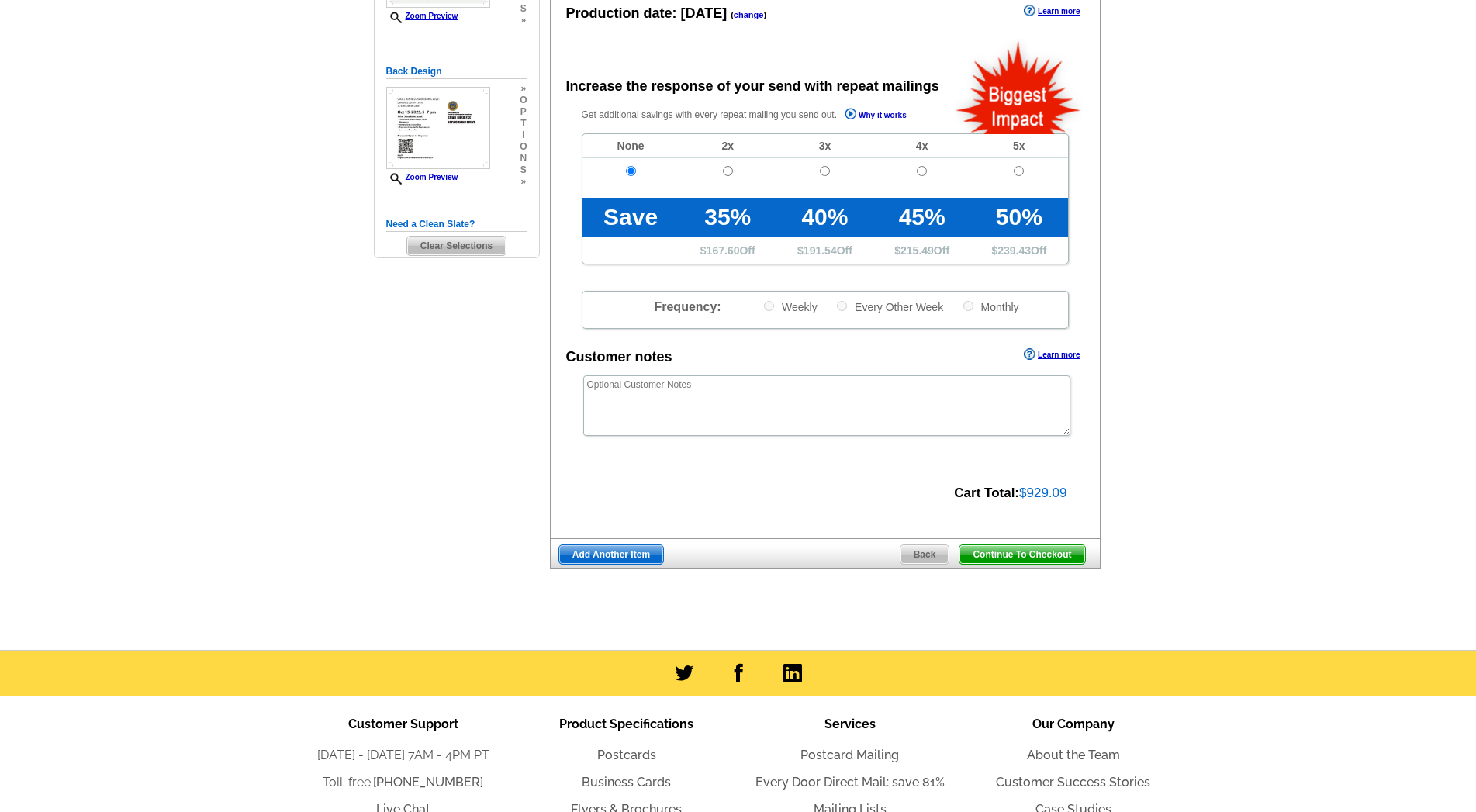
click at [1274, 145] on main "Need Help? call [PHONE_NUMBER], chat with support, or have our designers make s…" at bounding box center [738, 228] width 1476 height 843
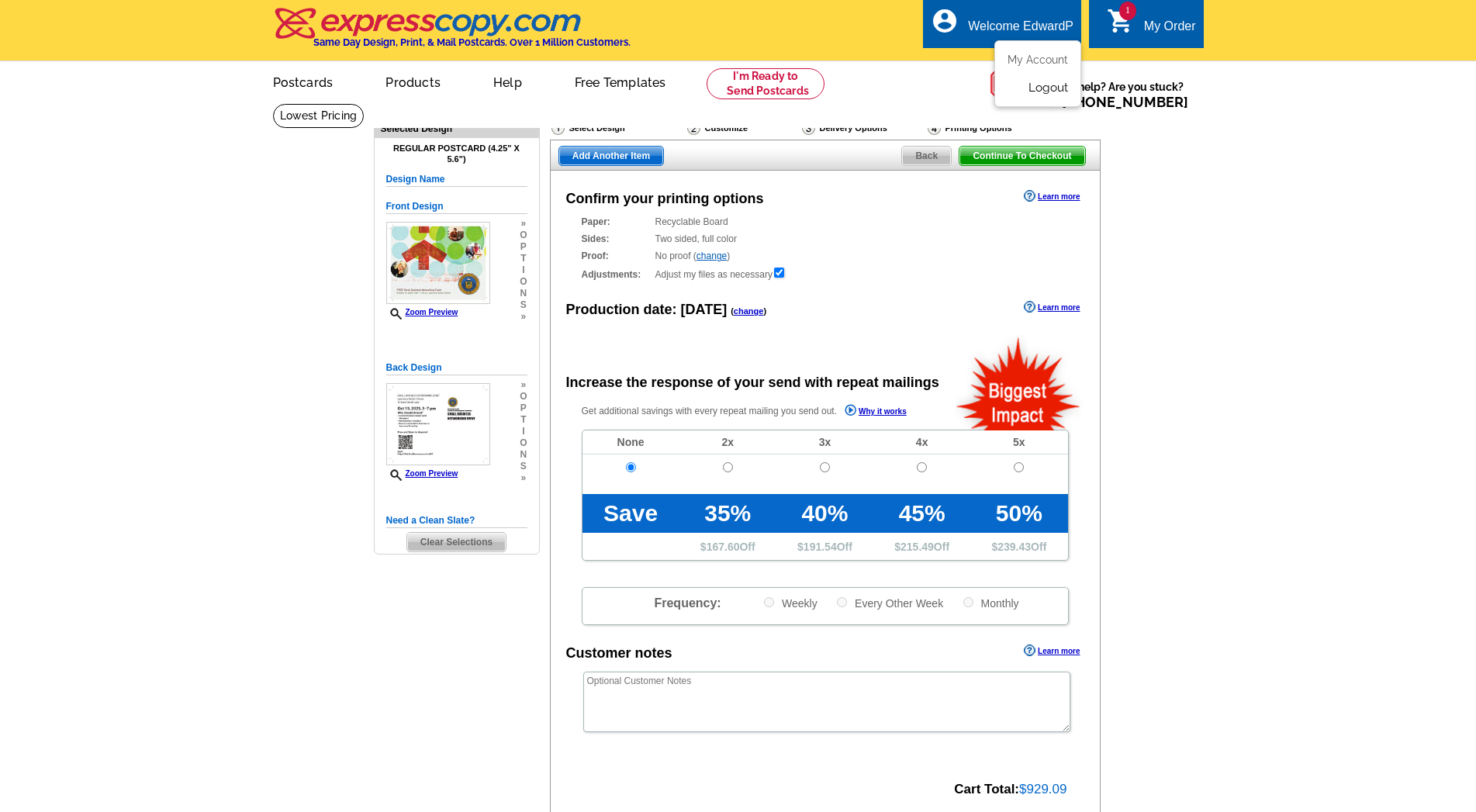
click at [1038, 89] on link "Logout" at bounding box center [1048, 87] width 40 height 14
